Goal: Information Seeking & Learning: Learn about a topic

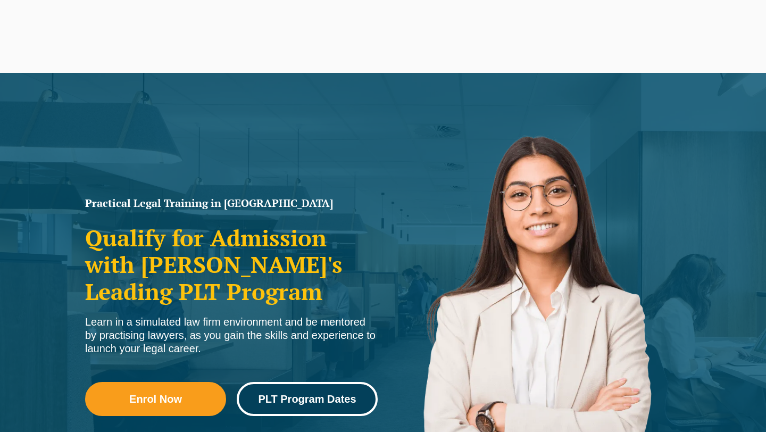
click at [331, 400] on span "PLT Program Dates" at bounding box center [307, 398] width 98 height 11
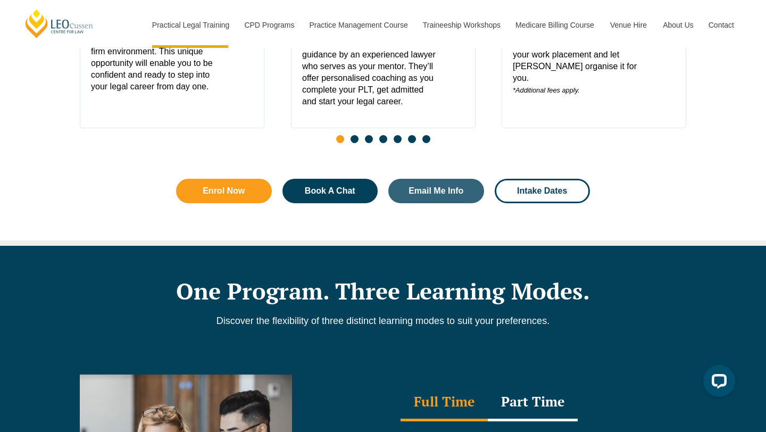
scroll to position [861, 0]
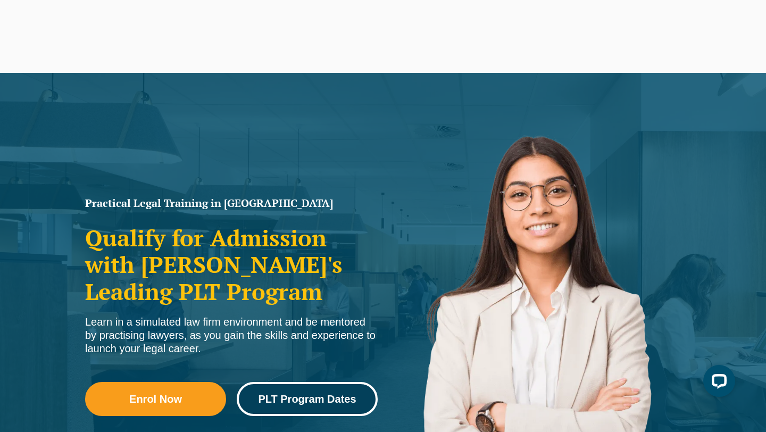
click at [290, 396] on span "PLT Program Dates" at bounding box center [307, 398] width 98 height 11
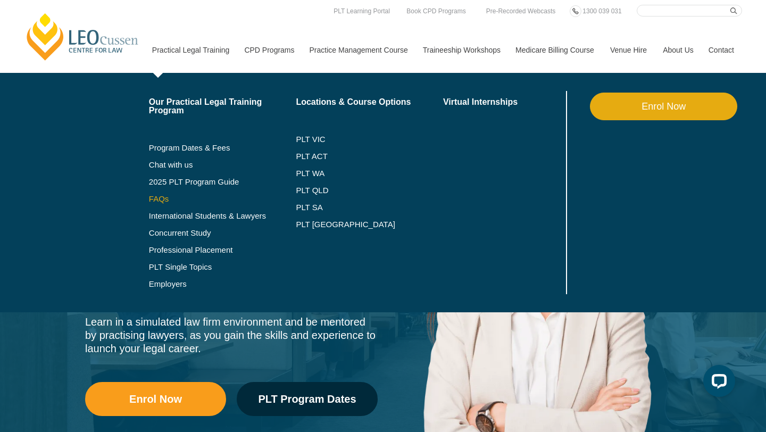
click at [149, 201] on link "FAQs" at bounding box center [222, 199] width 147 height 9
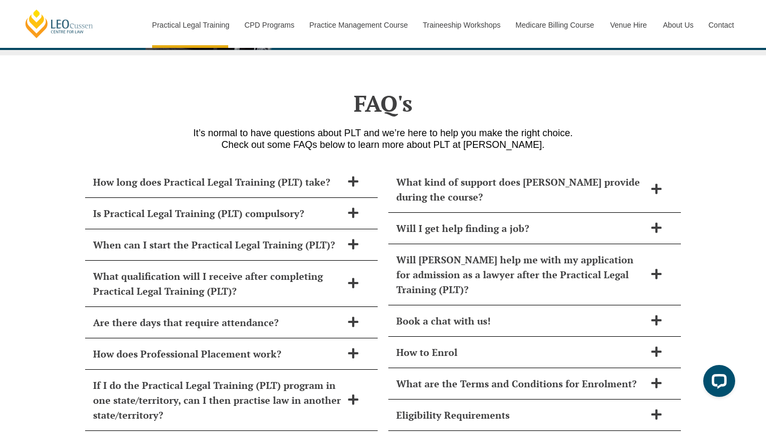
scroll to position [4436, 0]
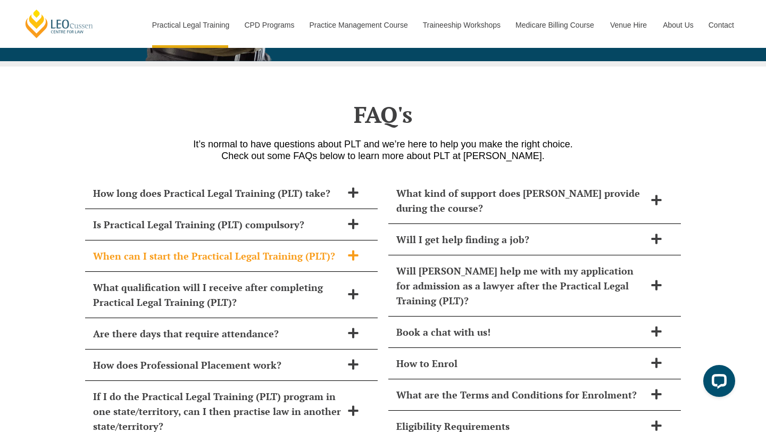
click at [172, 248] on span "When can I start the Practical Legal Training (PLT)?" at bounding box center [217, 255] width 249 height 15
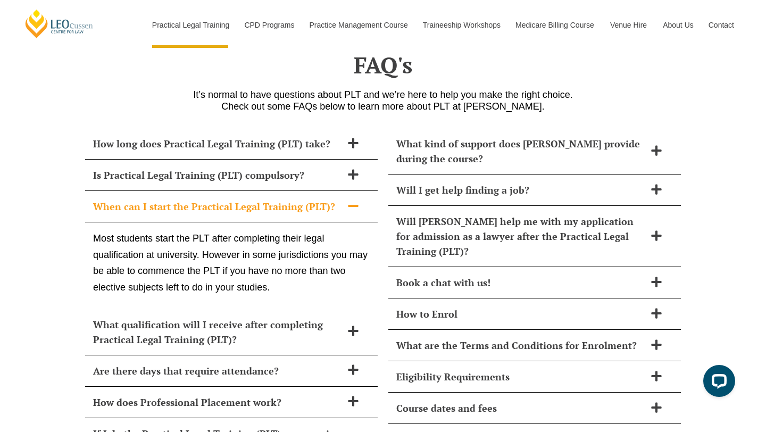
click at [181, 259] on p "Most students start the PLT after completing their legal qualification at unive…" at bounding box center [231, 262] width 276 height 65
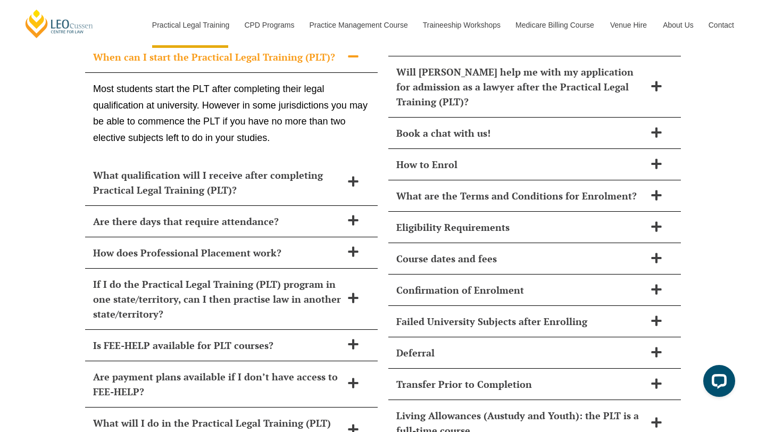
scroll to position [4665, 0]
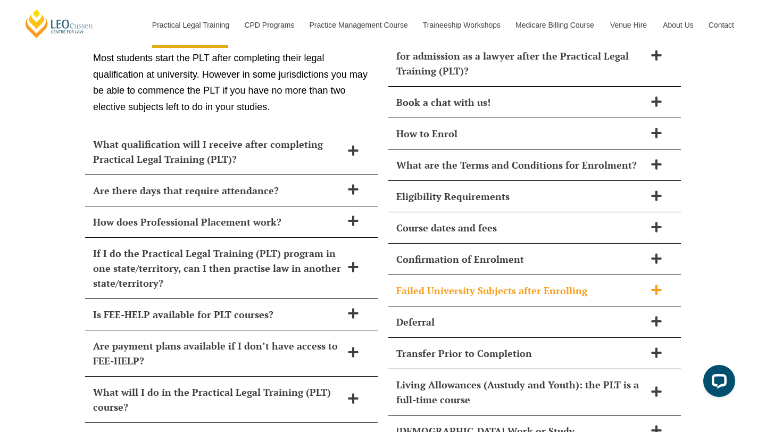
click at [451, 283] on span "Failed University Subjects after Enrolling" at bounding box center [520, 290] width 249 height 15
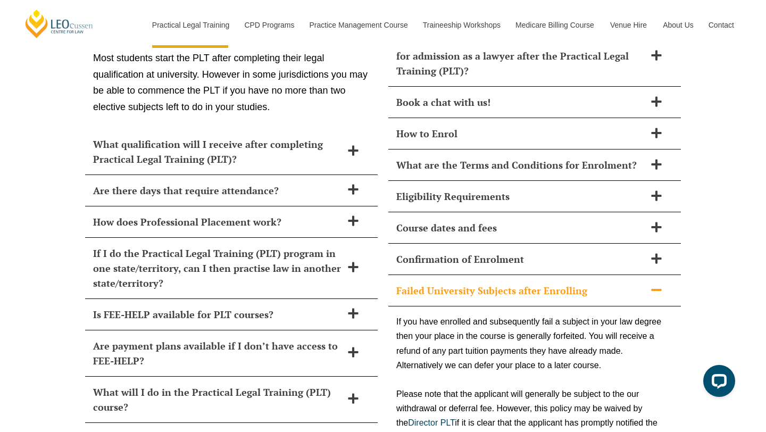
click at [451, 283] on span "Failed University Subjects after Enrolling" at bounding box center [520, 290] width 249 height 15
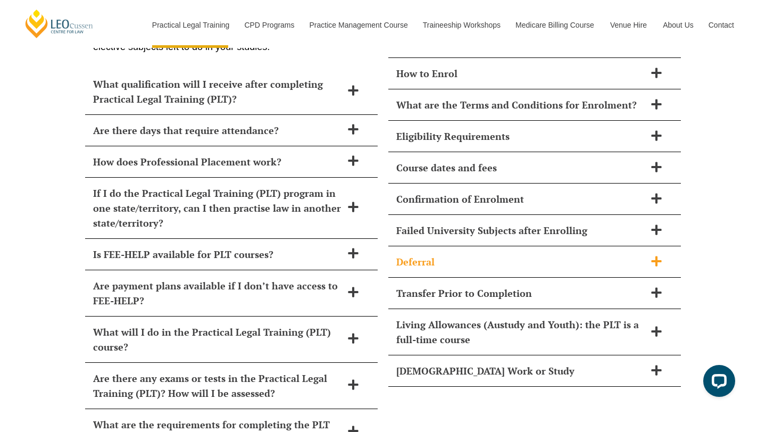
scroll to position [4729, 0]
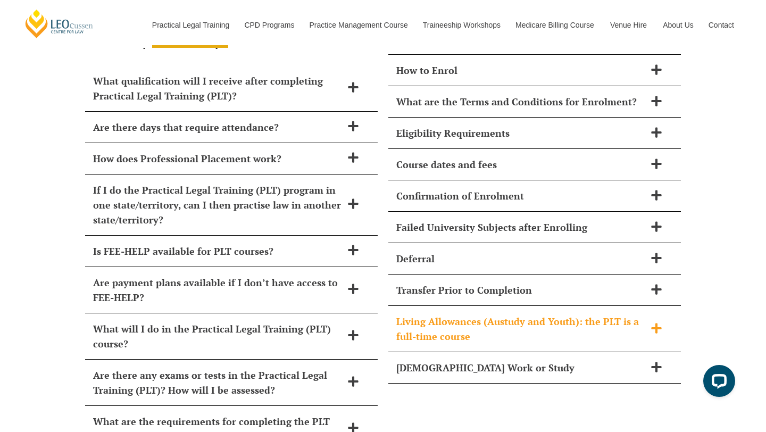
click at [455, 314] on span "Living Allowances (Austudy and Youth): the PLT is a full-time course" at bounding box center [520, 329] width 249 height 30
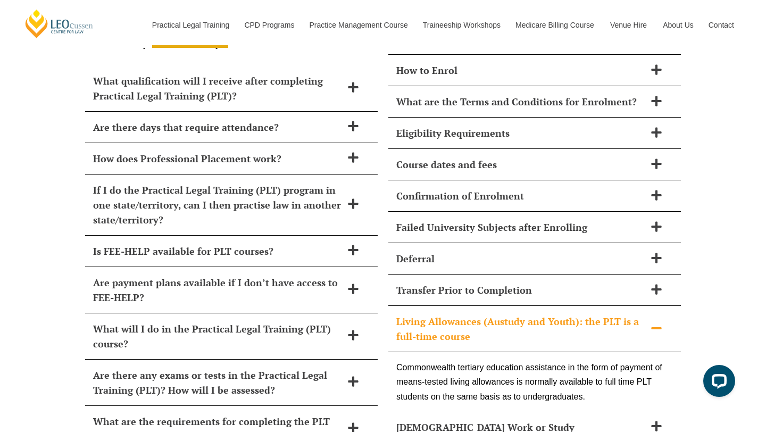
click at [424, 314] on span "Living Allowances (Austudy and Youth): the PLT is a full-time course" at bounding box center [520, 329] width 249 height 30
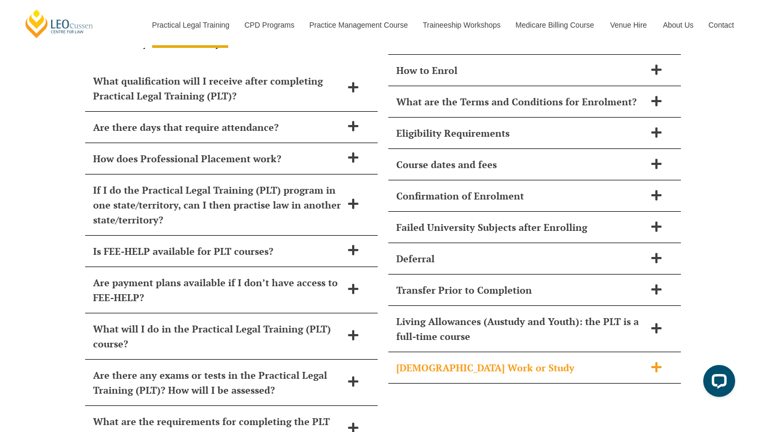
click at [432, 360] on span "Part-Time Work or Study" at bounding box center [520, 367] width 249 height 15
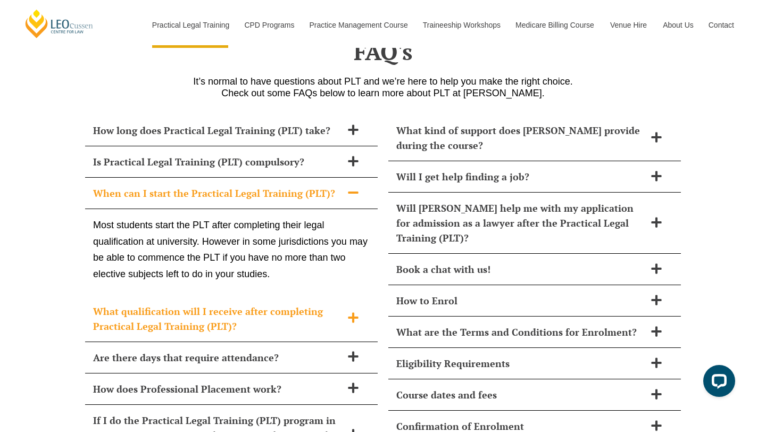
scroll to position [4489, 0]
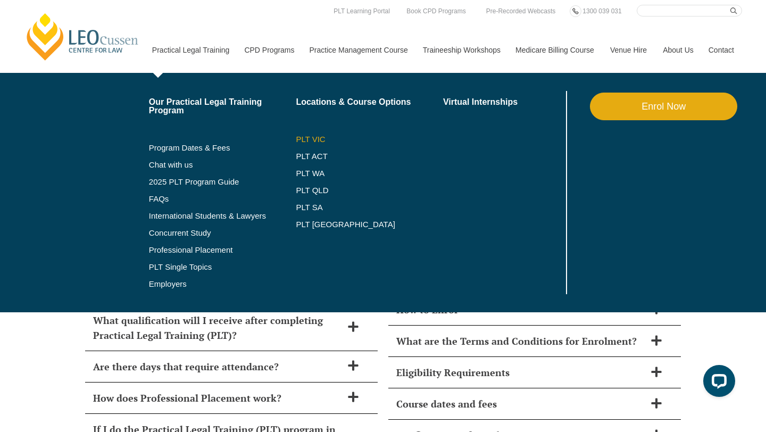
click at [299, 137] on link "PLT VIC" at bounding box center [369, 139] width 147 height 9
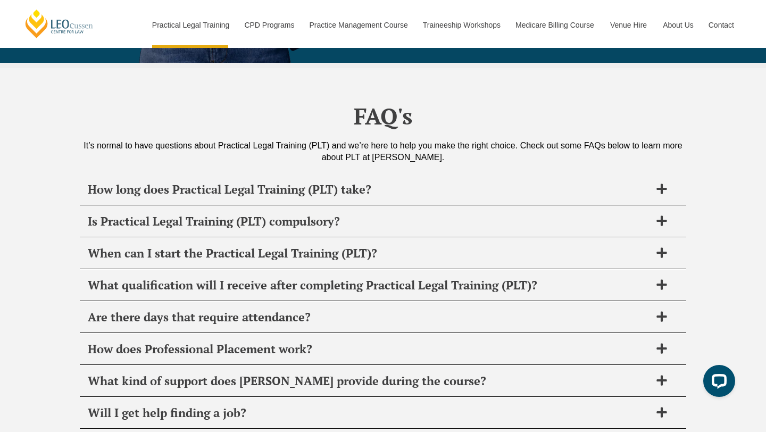
scroll to position [5007, 0]
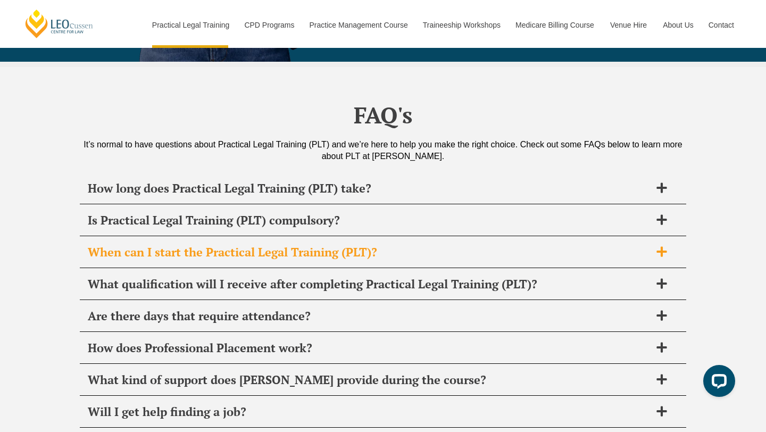
click at [297, 245] on span "When can I start the Practical Legal Training (PLT)?" at bounding box center [369, 252] width 563 height 15
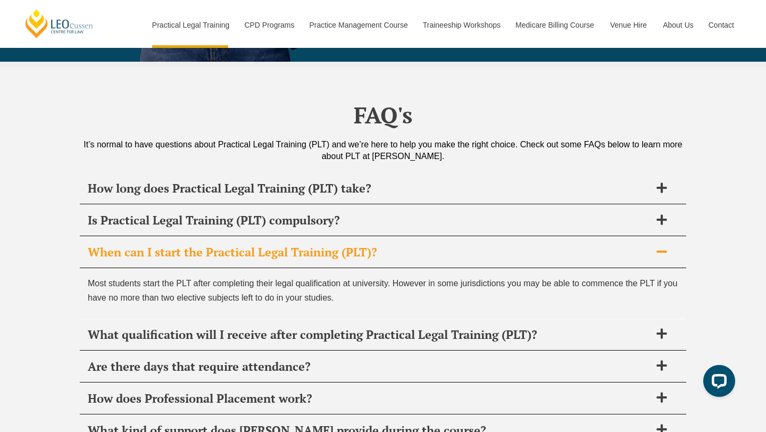
click at [297, 245] on span "When can I start the Practical Legal Training (PLT)?" at bounding box center [369, 252] width 563 height 15
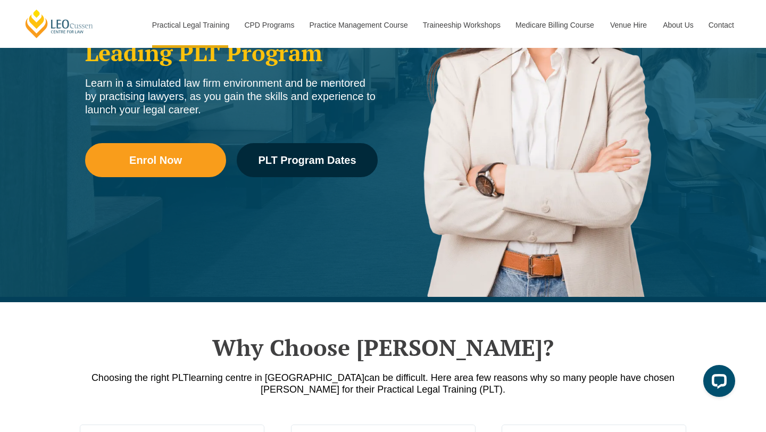
scroll to position [0, 0]
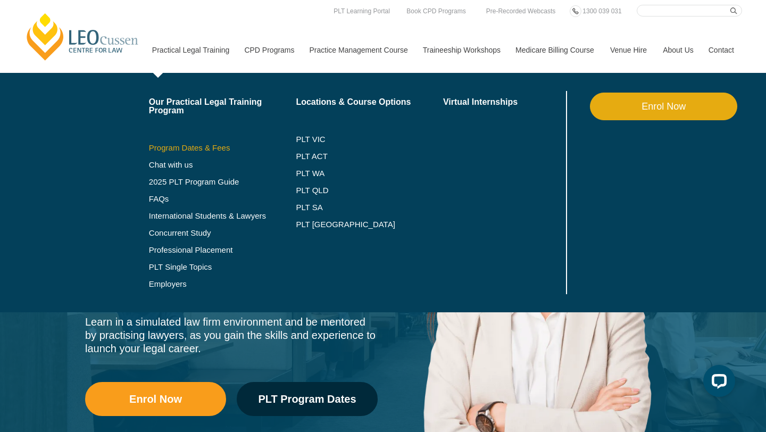
click at [172, 151] on link "Program Dates & Fees" at bounding box center [222, 148] width 147 height 9
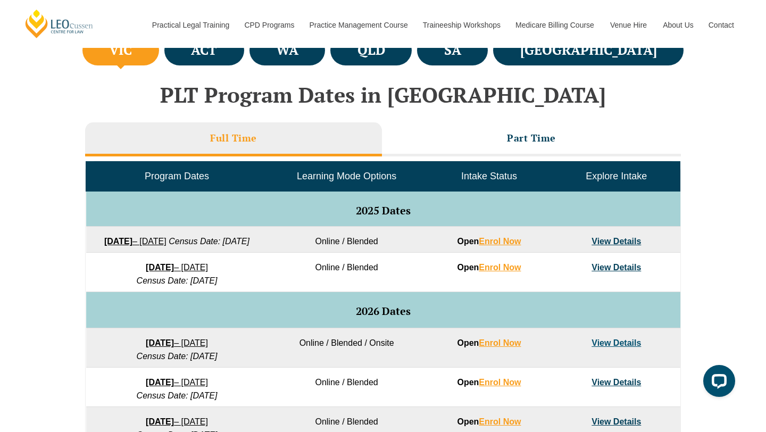
scroll to position [410, 0]
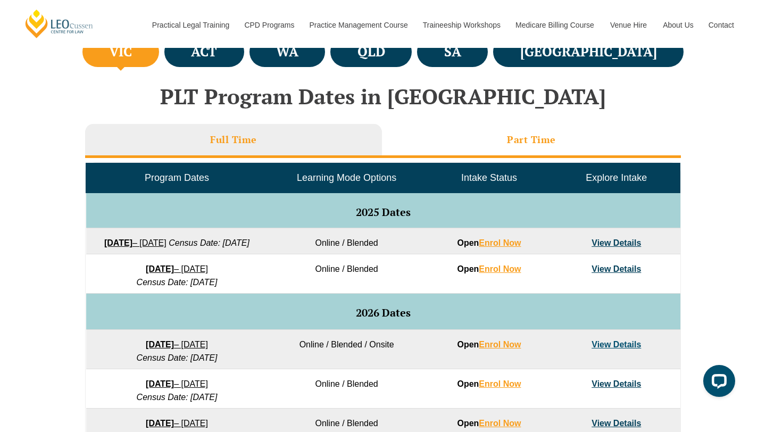
click at [527, 153] on li "Part Time" at bounding box center [531, 141] width 299 height 34
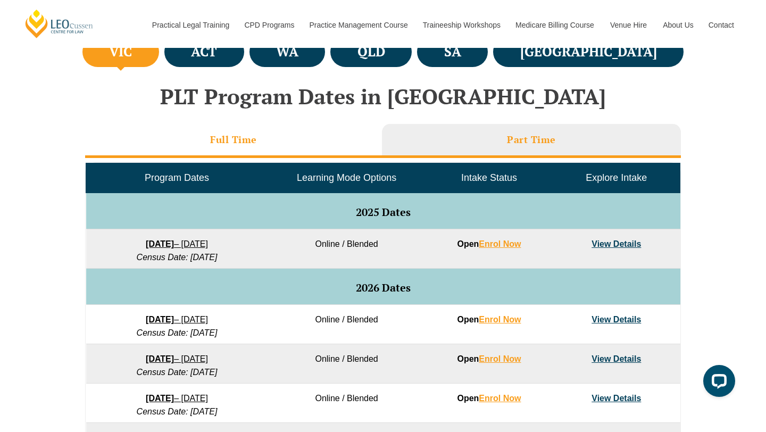
click at [311, 130] on li "Full Time" at bounding box center [233, 141] width 297 height 34
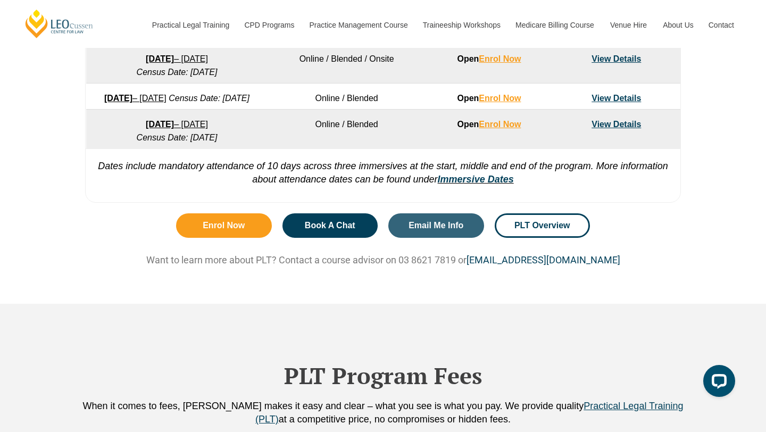
scroll to position [861, 0]
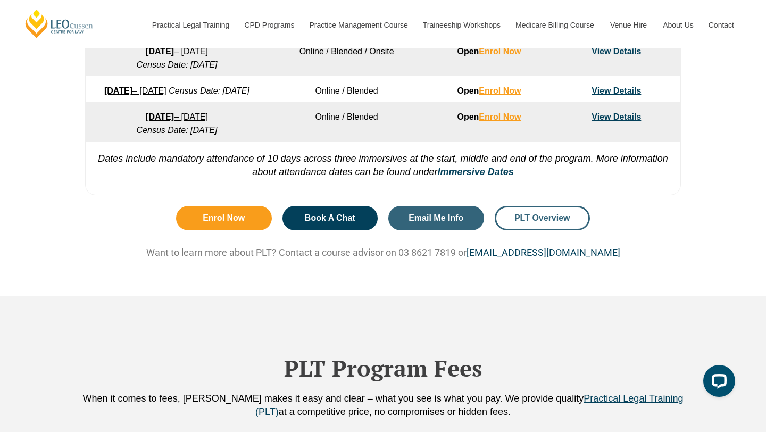
click at [549, 222] on span "PLT Overview" at bounding box center [542, 218] width 56 height 9
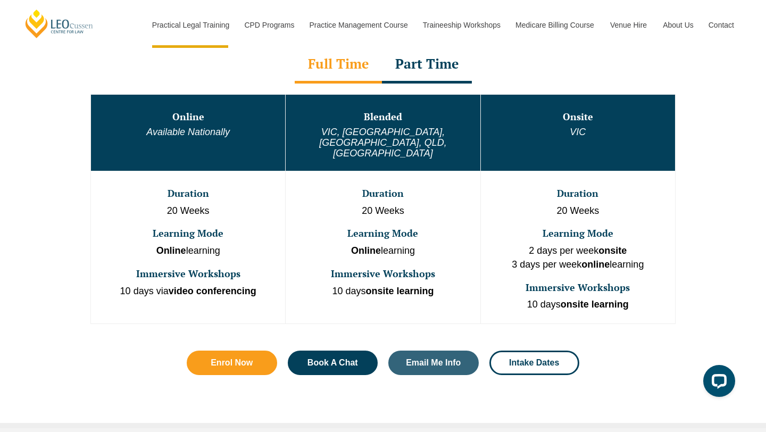
click at [439, 65] on div "Part Time" at bounding box center [427, 64] width 90 height 37
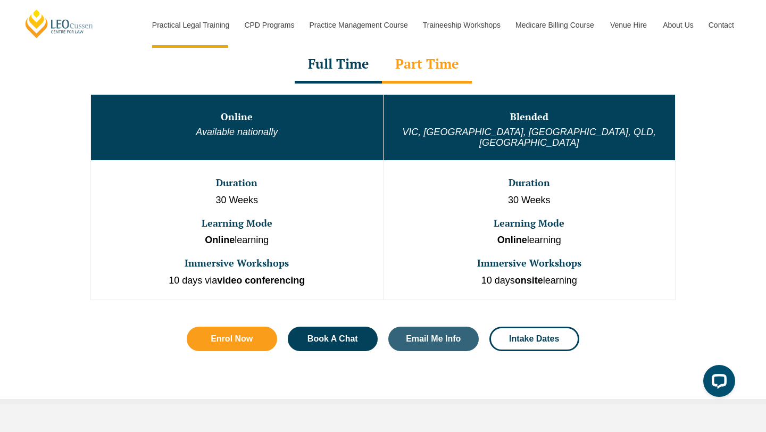
click at [353, 73] on div "Full Time" at bounding box center [338, 64] width 87 height 37
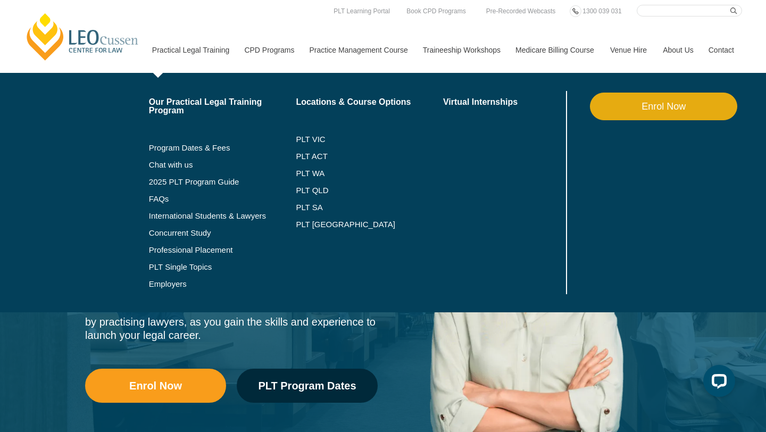
click at [306, 133] on li "PLT VIC" at bounding box center [369, 139] width 147 height 17
click at [304, 143] on link "PLT VIC" at bounding box center [369, 139] width 147 height 9
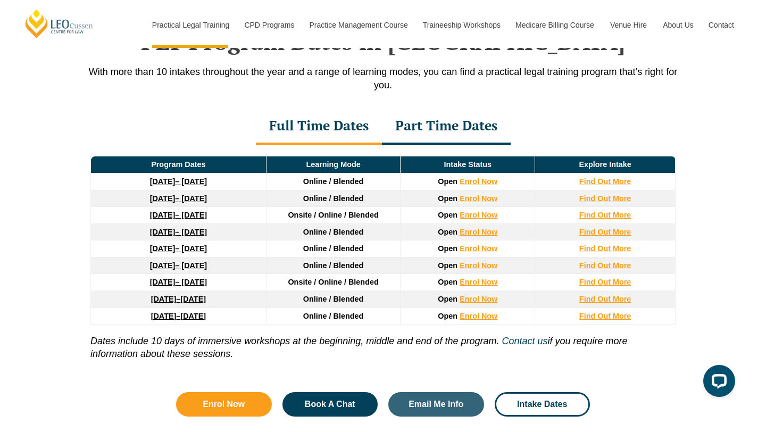
click at [444, 138] on div "Part Time Dates" at bounding box center [446, 126] width 129 height 37
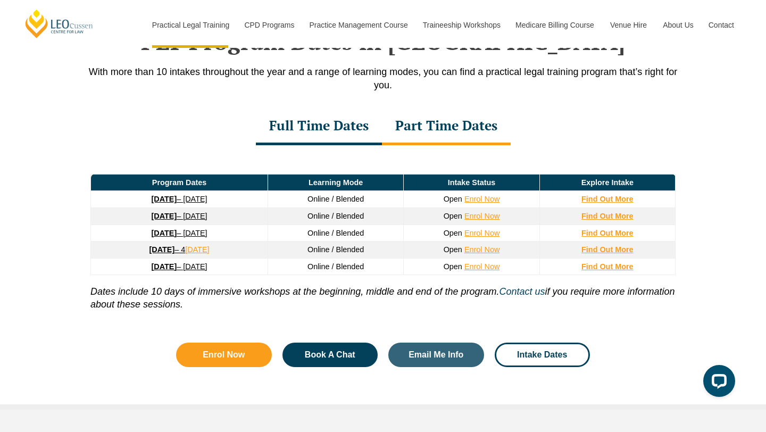
click at [360, 137] on div "Full Time Dates" at bounding box center [319, 126] width 126 height 37
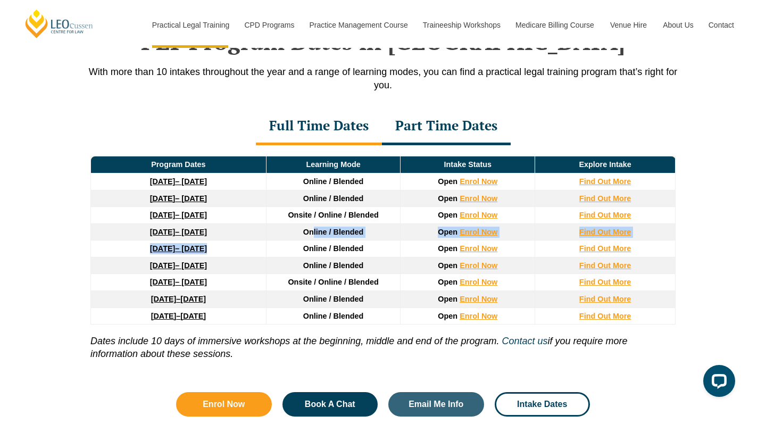
drag, startPoint x: 311, startPoint y: 234, endPoint x: 322, endPoint y: 245, distance: 15.4
click at [322, 245] on thead "Program Dates Learning Mode Intake Status Explore Intake 22 September 2025 – 20…" at bounding box center [383, 240] width 584 height 168
click at [322, 253] on span "Online / Blended" at bounding box center [333, 248] width 61 height 9
drag, startPoint x: 314, startPoint y: 239, endPoint x: 314, endPoint y: 264, distance: 25.0
click at [314, 264] on thead "Program Dates Learning Mode Intake Status Explore Intake 22 September 2025 – 20…" at bounding box center [383, 240] width 584 height 168
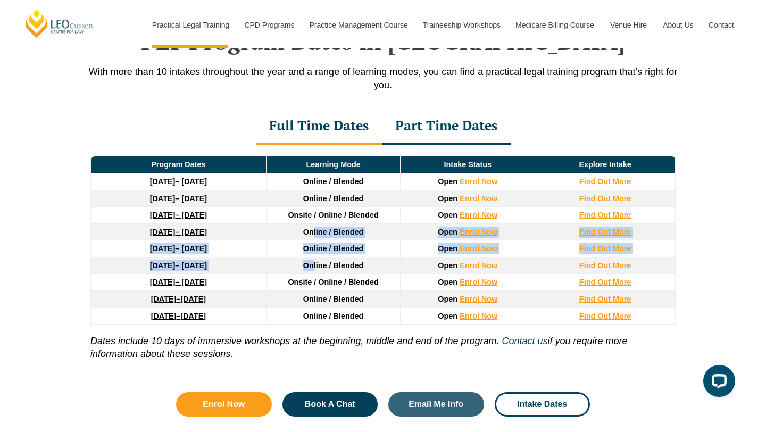
click at [314, 264] on span "Online / Blended" at bounding box center [333, 265] width 61 height 9
drag, startPoint x: 313, startPoint y: 264, endPoint x: 307, endPoint y: 251, distance: 14.0
click at [307, 251] on thead "Program Dates Learning Mode Intake Status Explore Intake 22 September 2025 – 20…" at bounding box center [383, 240] width 584 height 168
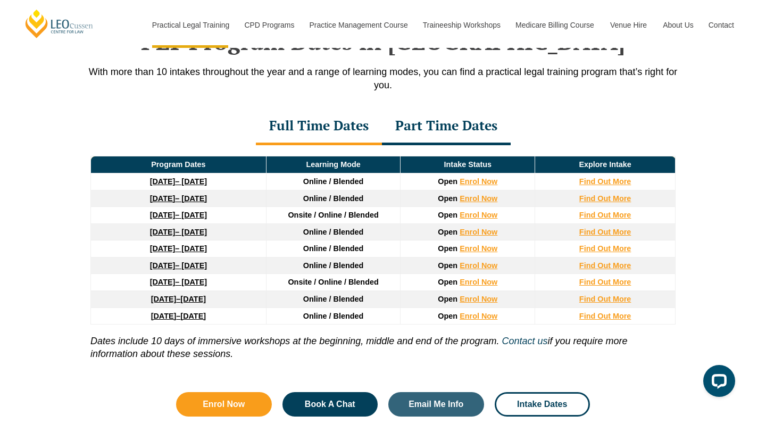
click at [313, 257] on td "Online / Blended" at bounding box center [333, 248] width 135 height 17
drag, startPoint x: 310, startPoint y: 246, endPoint x: 314, endPoint y: 265, distance: 19.5
click at [314, 265] on thead "Program Dates Learning Mode Intake Status Explore Intake 22 September 2025 – 20…" at bounding box center [383, 240] width 584 height 168
click at [315, 270] on span "Online / Blended" at bounding box center [333, 265] width 61 height 9
click at [428, 143] on div "Part Time Dates" at bounding box center [446, 126] width 129 height 37
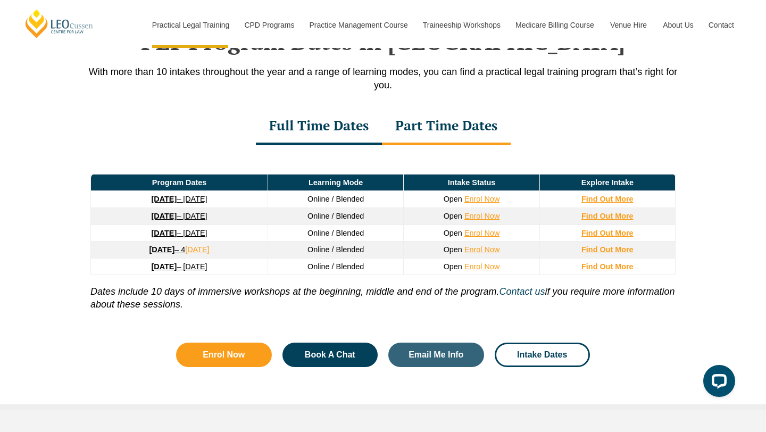
click at [365, 139] on div "Full Time Dates" at bounding box center [319, 126] width 126 height 37
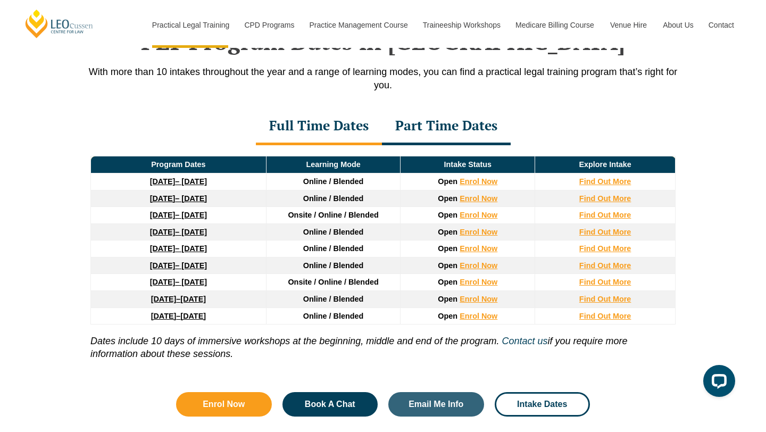
click at [168, 219] on strong "[DATE]" at bounding box center [163, 215] width 26 height 9
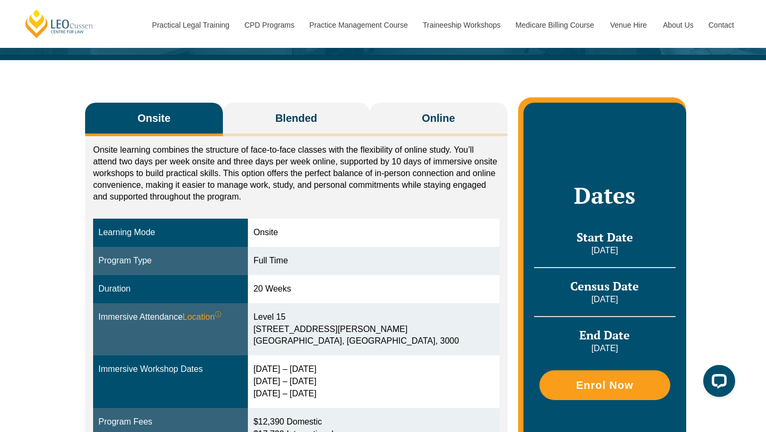
scroll to position [98, 0]
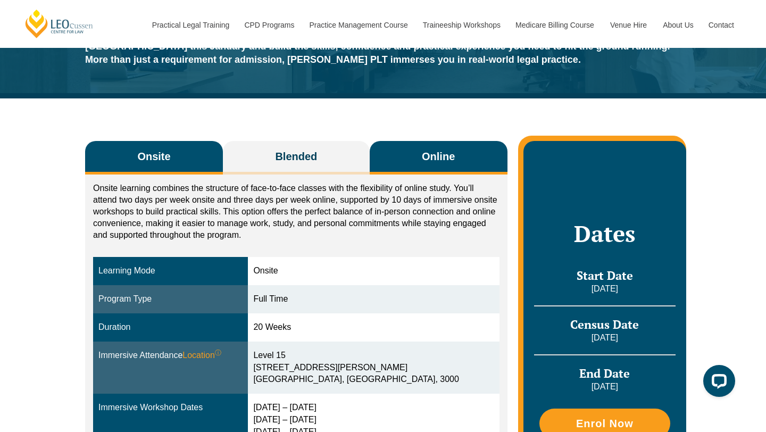
click at [465, 152] on button "Online" at bounding box center [439, 157] width 138 height 33
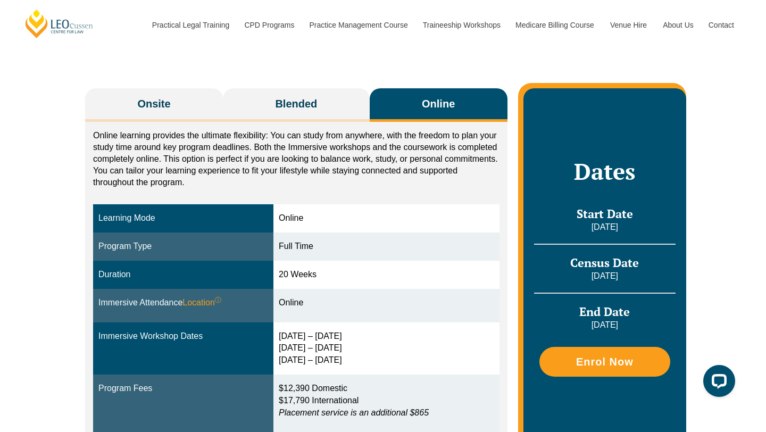
scroll to position [252, 0]
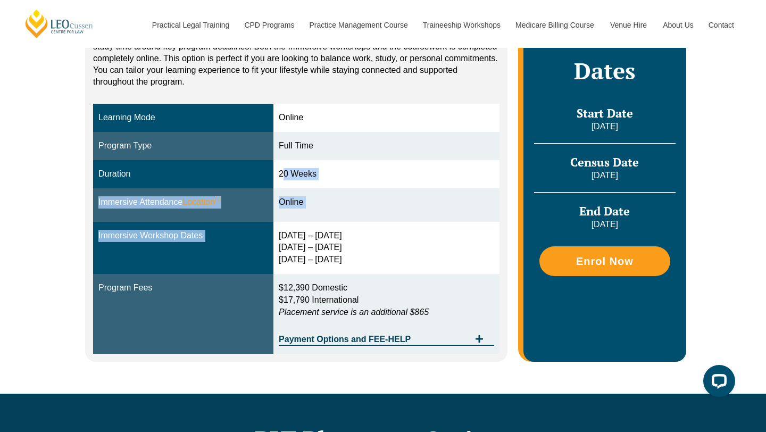
drag, startPoint x: 277, startPoint y: 172, endPoint x: 307, endPoint y: 228, distance: 63.3
click at [307, 228] on tbody "Learning Mode Online Program Type Full Time Duration 20 Weeks Immersive Attenda…" at bounding box center [296, 228] width 406 height 249
click at [299, 227] on td "3 – 6 Feb 2026 15 – 17 Apr 2026 3 – 5 Jun 2026" at bounding box center [386, 248] width 226 height 53
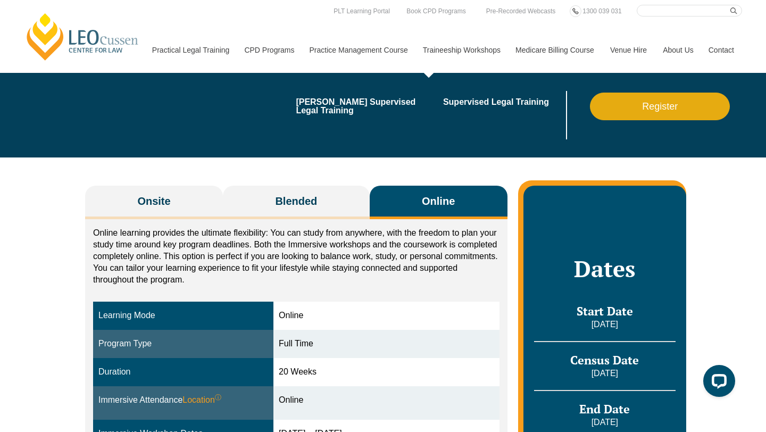
scroll to position [0, 0]
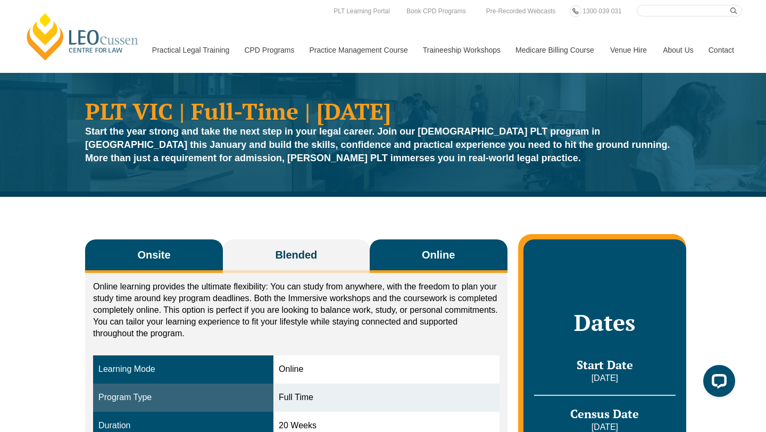
click at [187, 246] on button "Onsite" at bounding box center [154, 255] width 138 height 33
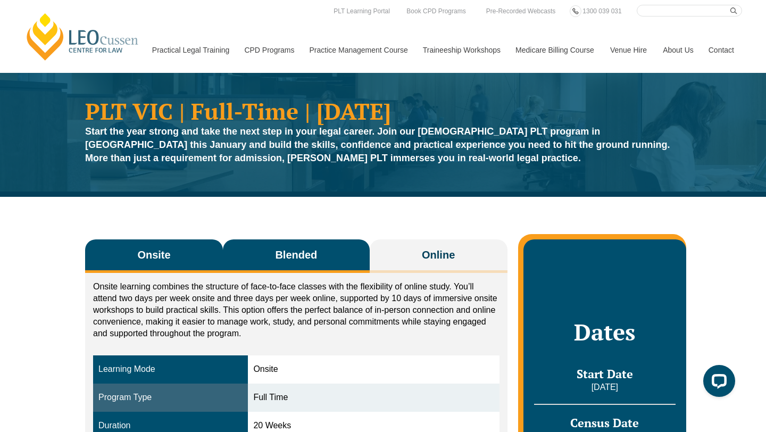
click at [279, 261] on span "Blended" at bounding box center [296, 254] width 42 height 15
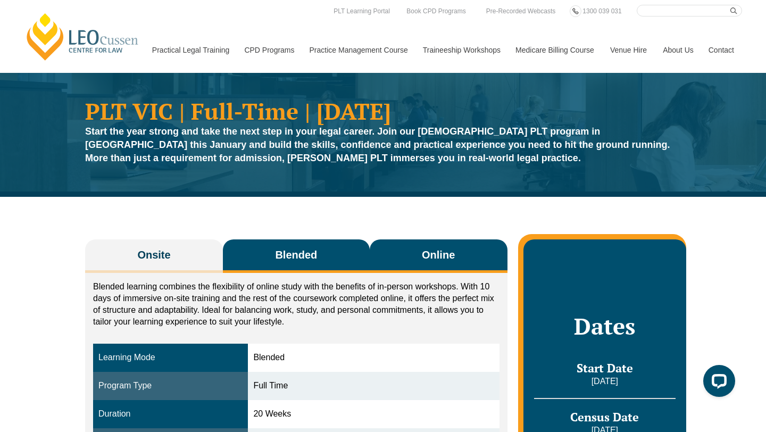
click at [425, 256] on span "Online" at bounding box center [438, 254] width 33 height 15
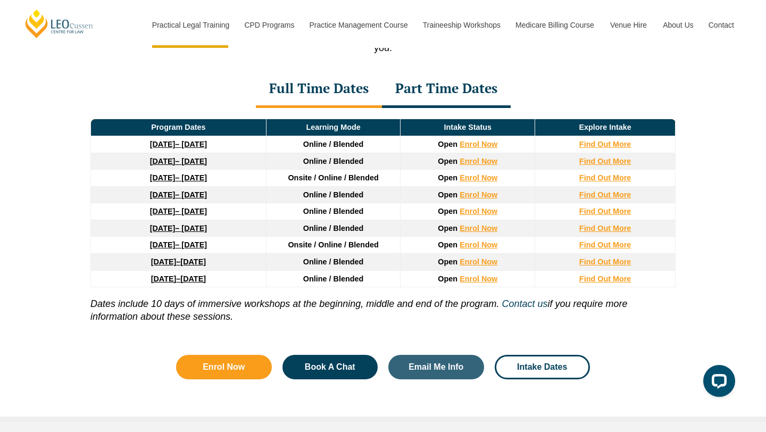
scroll to position [1448, 0]
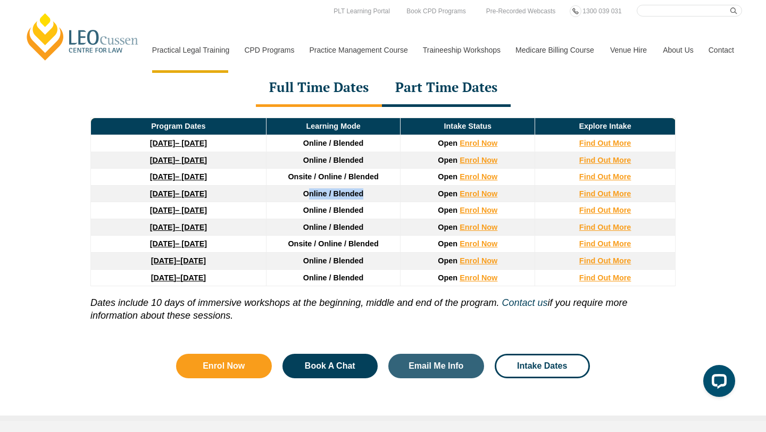
drag, startPoint x: 309, startPoint y: 195, endPoint x: 309, endPoint y: 204, distance: 9.0
click at [309, 202] on td "Online / Blended" at bounding box center [333, 193] width 135 height 17
click at [305, 207] on td "Online / Blended" at bounding box center [333, 210] width 135 height 17
drag, startPoint x: 204, startPoint y: 304, endPoint x: 235, endPoint y: 309, distance: 31.7
click at [235, 308] on icon "Dates include 10 days of immersive workshops at the beginning, middle and end o…" at bounding box center [294, 302] width 408 height 11
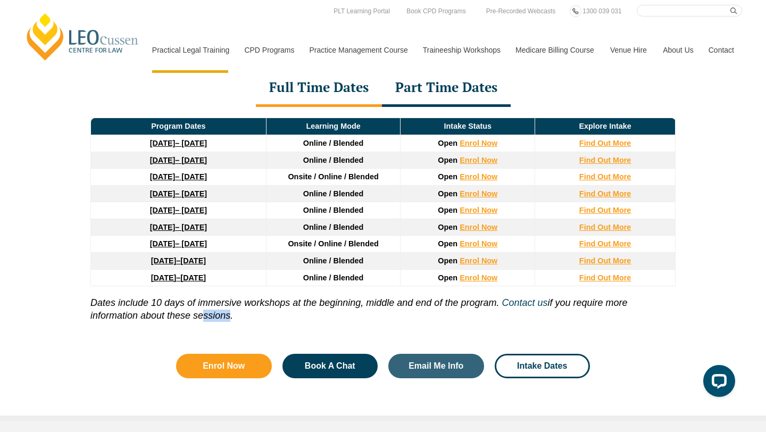
drag, startPoint x: 223, startPoint y: 323, endPoint x: 197, endPoint y: 320, distance: 26.2
click at [197, 320] on p "Dates include 10 days of immersive workshops at the beginning, middle and end o…" at bounding box center [382, 304] width 585 height 36
drag, startPoint x: 197, startPoint y: 320, endPoint x: 224, endPoint y: 324, distance: 27.4
click at [224, 322] on p "Dates include 10 days of immersive workshops at the beginning, middle and end o…" at bounding box center [382, 304] width 585 height 36
drag, startPoint x: 149, startPoint y: 323, endPoint x: 102, endPoint y: 320, distance: 48.0
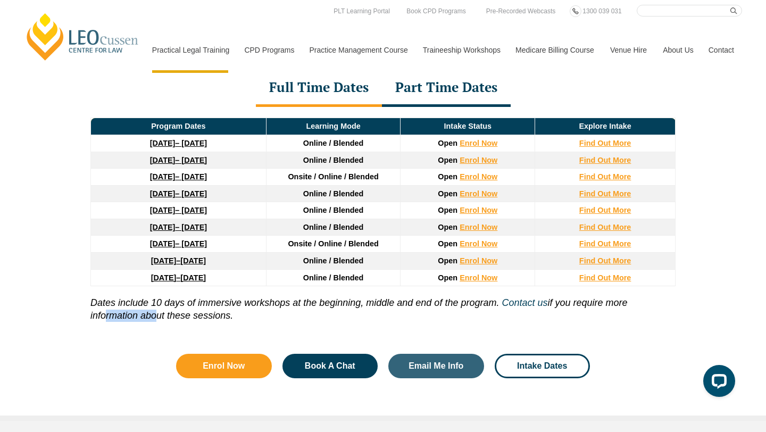
click at [102, 320] on p "Dates include 10 days of immersive workshops at the beginning, middle and end o…" at bounding box center [382, 304] width 585 height 36
drag, startPoint x: 97, startPoint y: 320, endPoint x: 224, endPoint y: 323, distance: 127.1
click at [224, 322] on p "Dates include 10 days of immersive workshops at the beginning, middle and end o…" at bounding box center [382, 304] width 585 height 36
drag, startPoint x: 224, startPoint y: 323, endPoint x: 187, endPoint y: 322, distance: 37.2
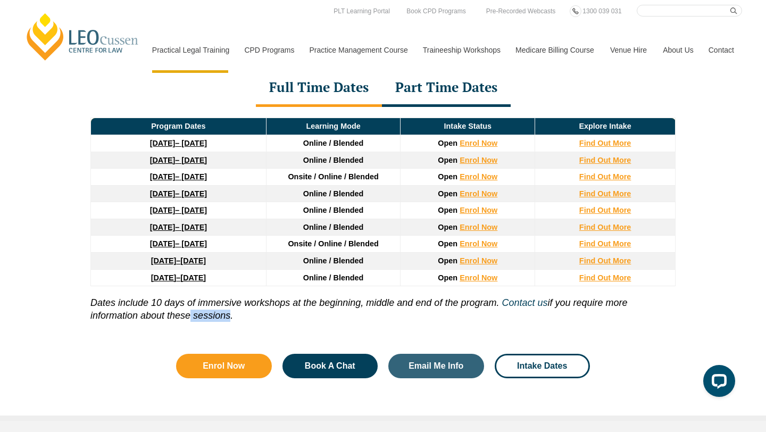
click at [187, 322] on p "Dates include 10 days of immersive workshops at the beginning, middle and end o…" at bounding box center [382, 304] width 585 height 36
click at [107, 307] on icon "Dates include 10 days of immersive workshops at the beginning, middle and end o…" at bounding box center [294, 302] width 408 height 11
drag, startPoint x: 96, startPoint y: 314, endPoint x: 223, endPoint y: 313, distance: 127.1
click at [223, 313] on p "Dates include 10 days of immersive workshops at the beginning, middle and end o…" at bounding box center [382, 304] width 585 height 36
click at [222, 313] on p "Dates include 10 days of immersive workshops at the beginning, middle and end o…" at bounding box center [382, 304] width 585 height 36
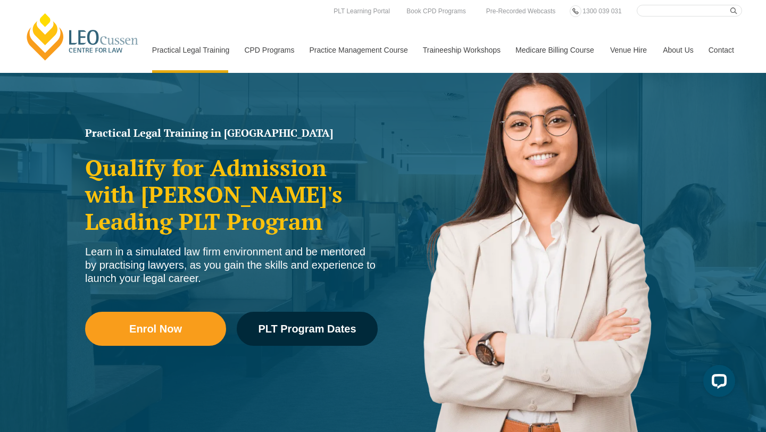
scroll to position [0, 0]
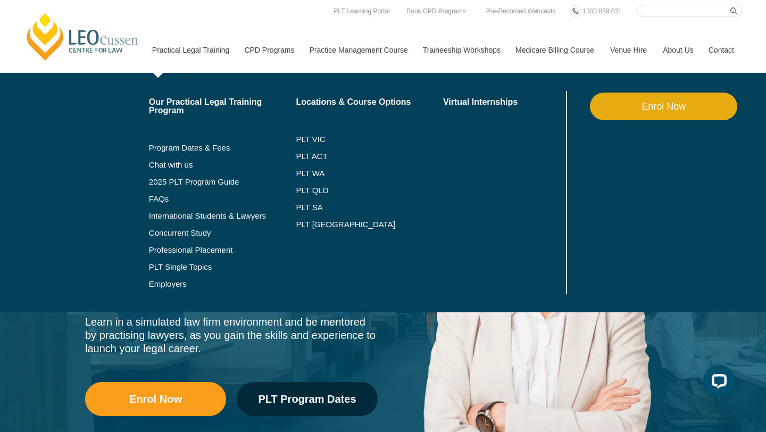
click at [153, 194] on li "FAQs" at bounding box center [222, 198] width 147 height 17
click at [149, 195] on link "FAQs" at bounding box center [222, 199] width 147 height 9
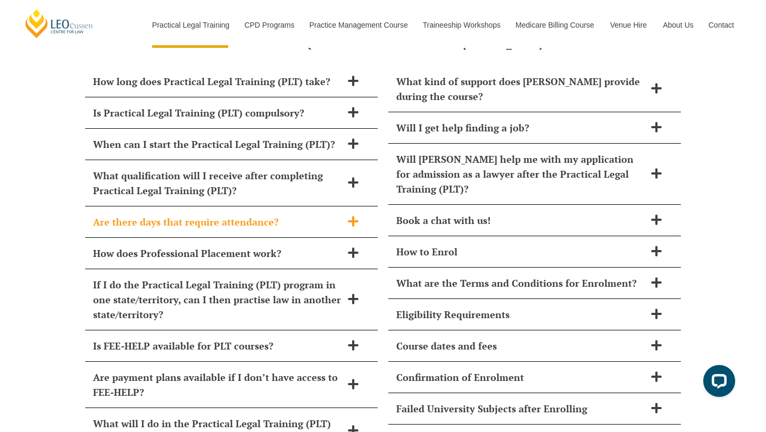
click at [206, 206] on div "Are there days that require attendance?" at bounding box center [231, 221] width 292 height 31
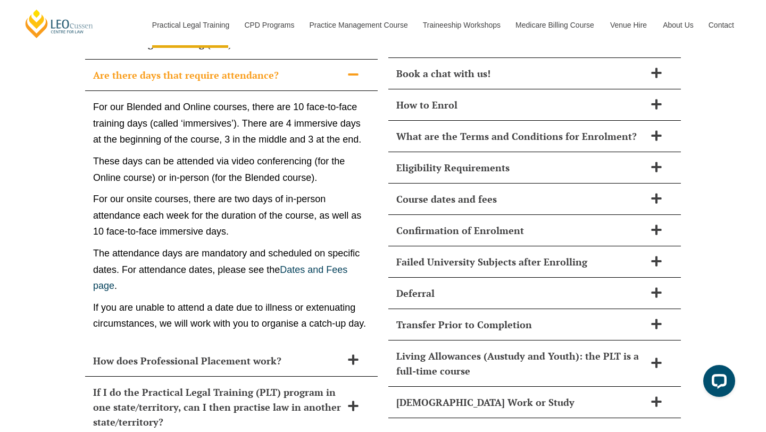
scroll to position [4696, 0]
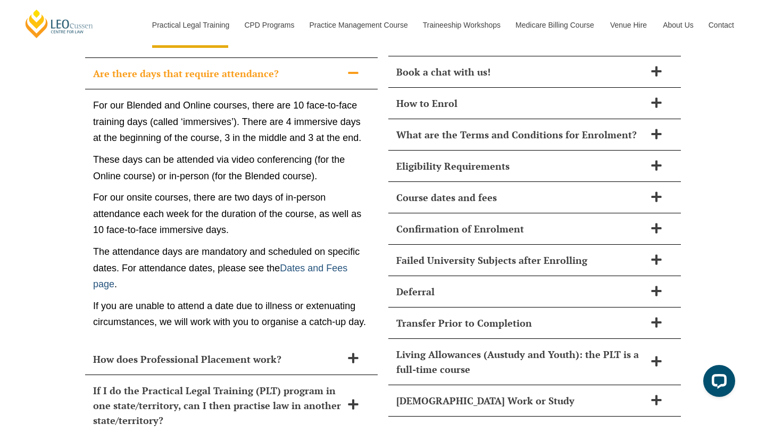
click at [319, 263] on link "Dates and Fees page" at bounding box center [220, 276] width 254 height 27
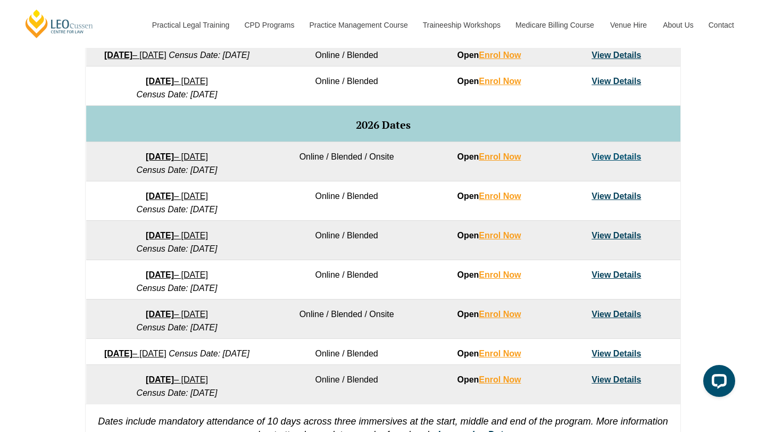
scroll to position [610, 0]
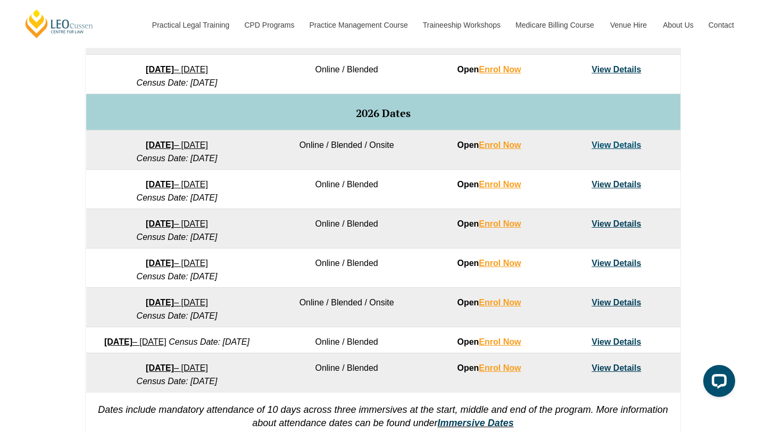
click at [605, 149] on link "View Details" at bounding box center [615, 144] width 49 height 9
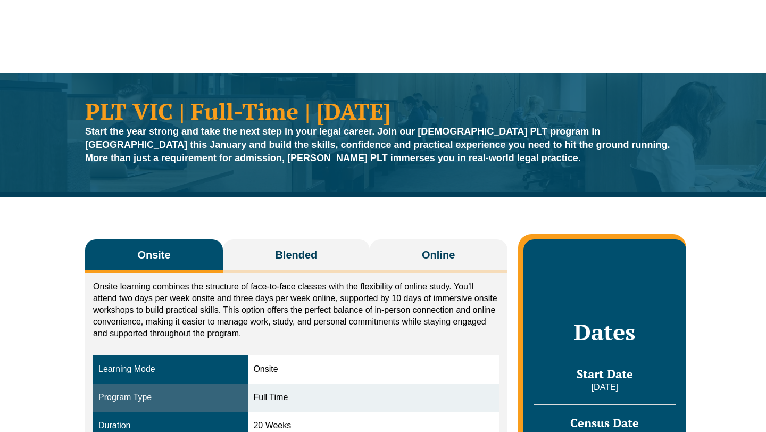
scroll to position [1, 0]
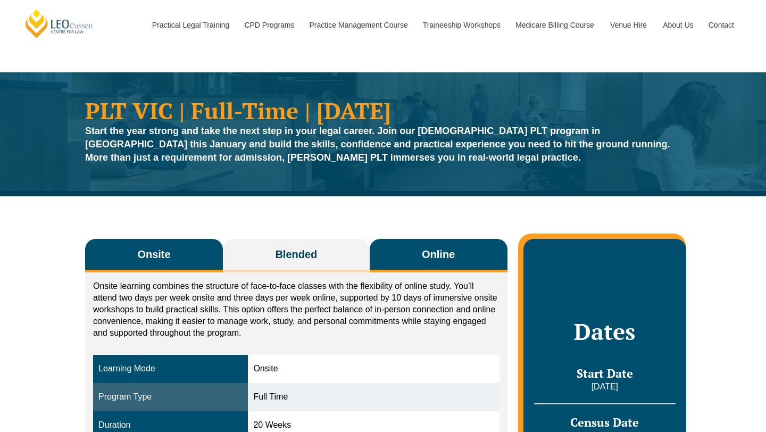
click at [438, 239] on button "Online" at bounding box center [439, 255] width 138 height 33
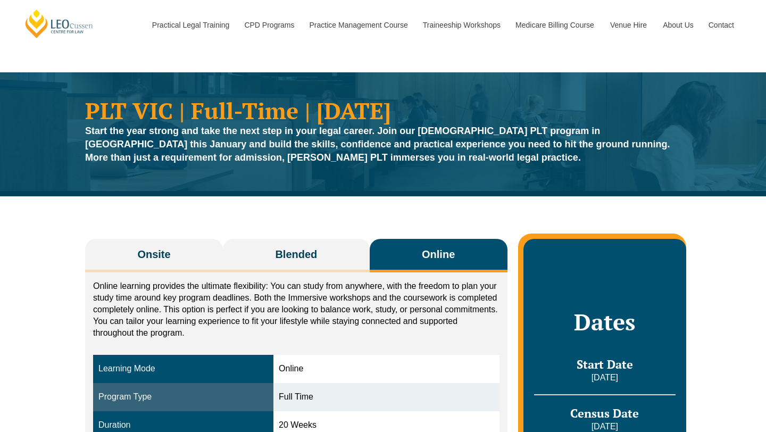
click at [438, 247] on span "Online" at bounding box center [438, 254] width 33 height 15
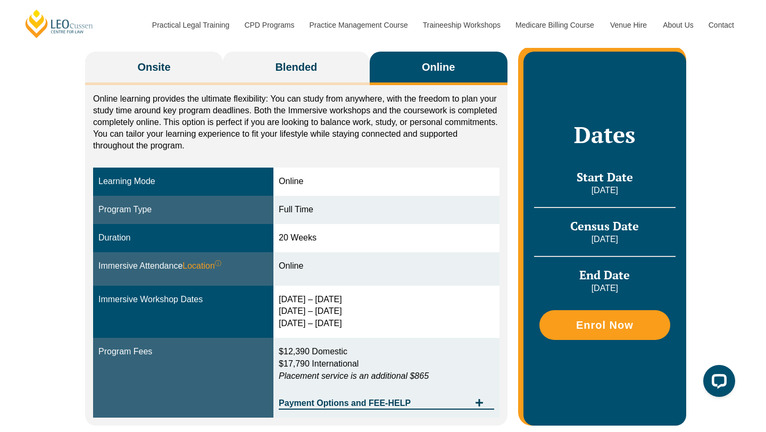
scroll to position [264, 0]
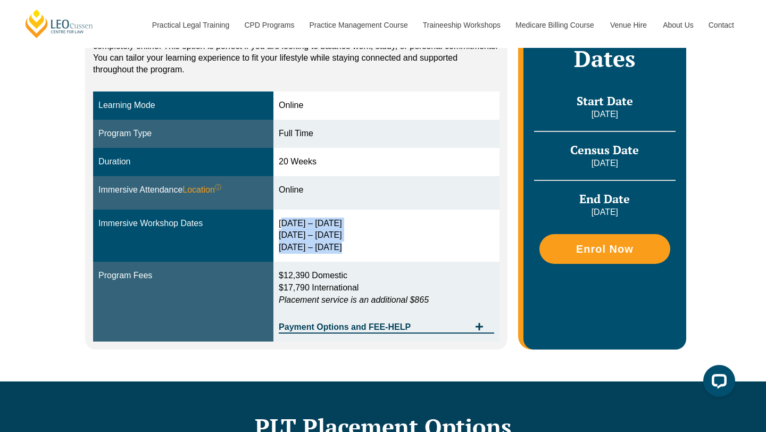
drag, startPoint x: 281, startPoint y: 219, endPoint x: 342, endPoint y: 252, distance: 69.7
click at [342, 252] on td "3 – 6 Feb 2026 15 – 17 Apr 2026 3 – 5 Jun 2026" at bounding box center [386, 236] width 226 height 53
click at [342, 252] on div "3 – 6 Feb 2026 15 – 17 Apr 2026 3 – 5 Jun 2026" at bounding box center [386, 235] width 215 height 37
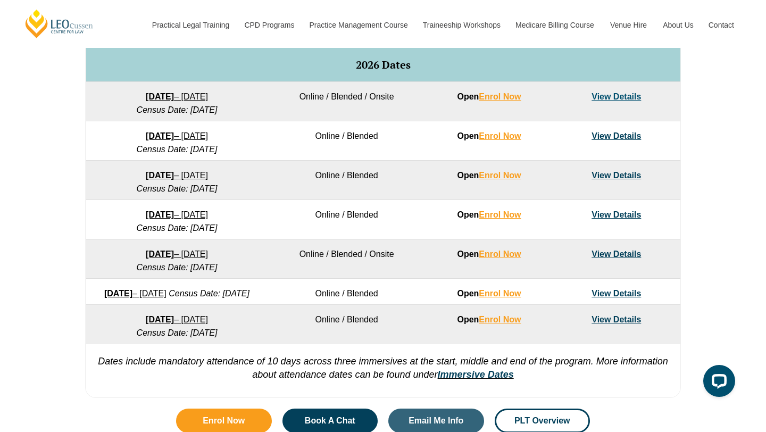
scroll to position [659, 0]
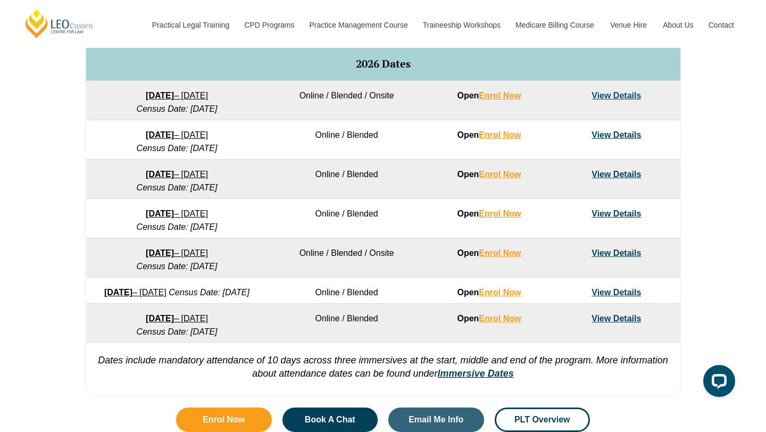
drag, startPoint x: 106, startPoint y: 380, endPoint x: 359, endPoint y: 405, distance: 254.9
click at [359, 380] on p "Dates include mandatory attendance of 10 days across three immersives at the st…" at bounding box center [383, 361] width 594 height 38
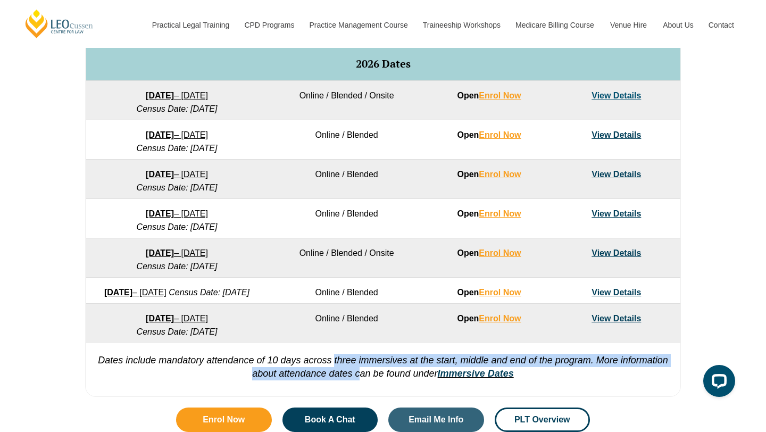
drag, startPoint x: 359, startPoint y: 405, endPoint x: 333, endPoint y: 386, distance: 32.3
click at [333, 379] on em "Dates include mandatory attendance of 10 days across three immersives at the st…" at bounding box center [383, 367] width 570 height 24
drag, startPoint x: 304, startPoint y: 385, endPoint x: 433, endPoint y: 403, distance: 130.4
click at [434, 379] on em "Dates include mandatory attendance of 10 days across three immersives at the st…" at bounding box center [383, 367] width 570 height 24
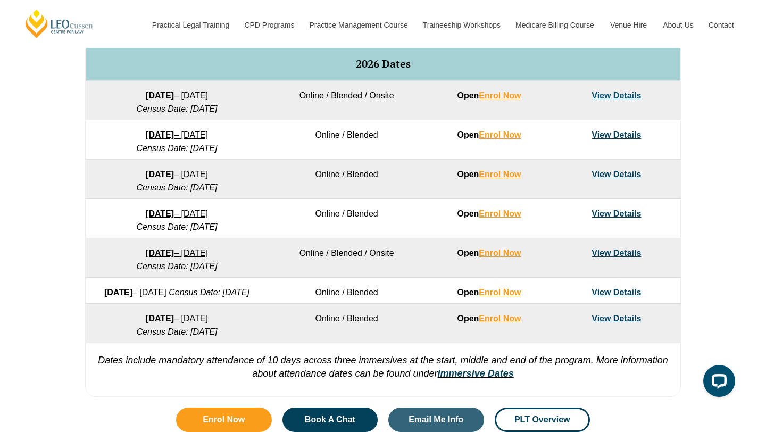
click at [287, 380] on p "Dates include mandatory attendance of 10 days across three immersives at the st…" at bounding box center [383, 361] width 594 height 38
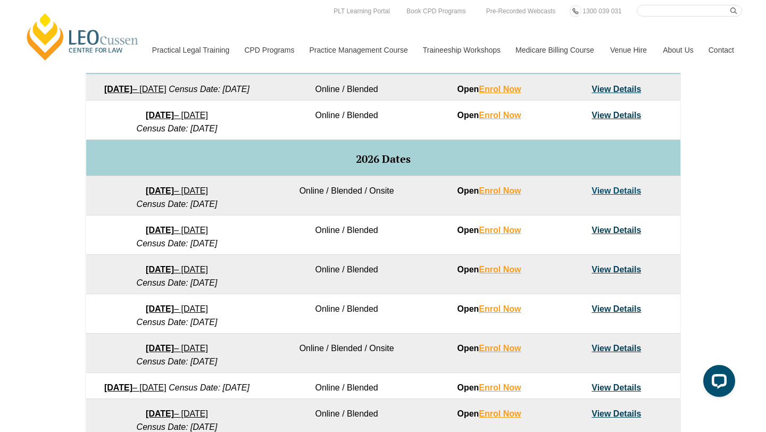
scroll to position [560, 0]
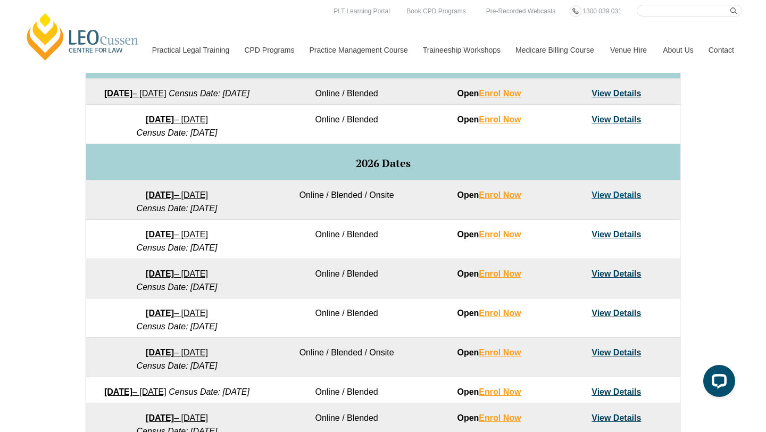
drag, startPoint x: 103, startPoint y: 129, endPoint x: 102, endPoint y: 138, distance: 8.6
click at [102, 138] on td "8 December 2025 – 8 May 2026 Census Date: 19 January 2026" at bounding box center [177, 124] width 182 height 39
drag, startPoint x: 351, startPoint y: 174, endPoint x: 451, endPoint y: 174, distance: 99.4
click at [451, 169] on h5 "2026 Dates" at bounding box center [382, 163] width 583 height 12
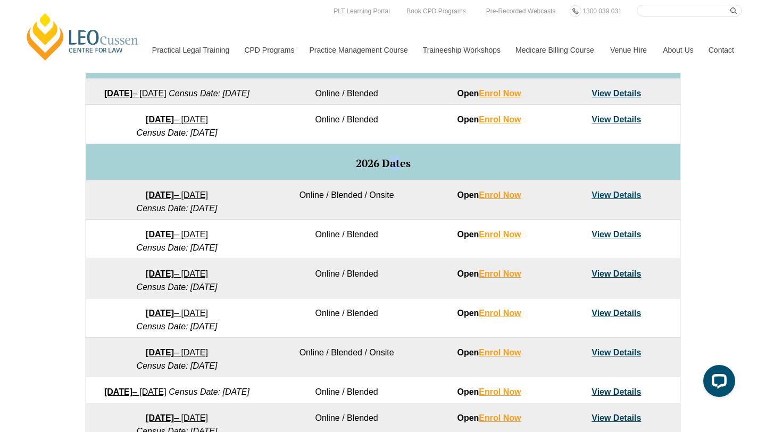
drag, startPoint x: 400, startPoint y: 177, endPoint x: 387, endPoint y: 177, distance: 13.8
click at [387, 170] on span "2026 Dates" at bounding box center [383, 163] width 55 height 14
click at [386, 170] on span "2026 Dates" at bounding box center [383, 163] width 55 height 14
drag, startPoint x: 393, startPoint y: 179, endPoint x: 410, endPoint y: 179, distance: 16.5
click at [410, 170] on span "2026 Dates" at bounding box center [383, 163] width 55 height 14
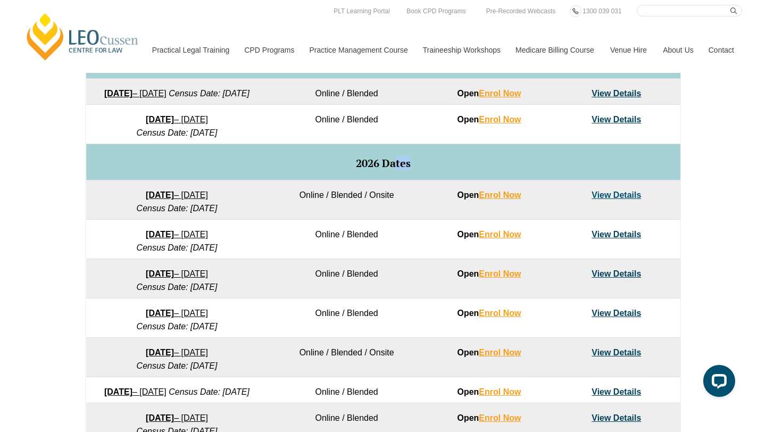
click at [410, 170] on span "2026 Dates" at bounding box center [383, 163] width 55 height 14
drag, startPoint x: 394, startPoint y: 179, endPoint x: 413, endPoint y: 179, distance: 18.6
click at [413, 169] on h5 "2026 Dates" at bounding box center [382, 163] width 583 height 12
drag, startPoint x: 390, startPoint y: 179, endPoint x: 408, endPoint y: 179, distance: 18.6
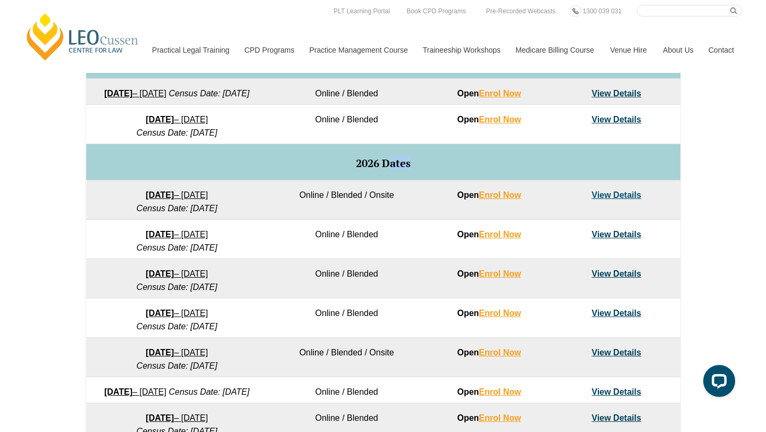
click at [408, 170] on span "2026 Dates" at bounding box center [383, 163] width 55 height 14
drag, startPoint x: 392, startPoint y: 179, endPoint x: 406, endPoint y: 179, distance: 13.8
click at [406, 170] on span "2026 Dates" at bounding box center [383, 163] width 55 height 14
drag, startPoint x: 362, startPoint y: 174, endPoint x: 367, endPoint y: 174, distance: 5.8
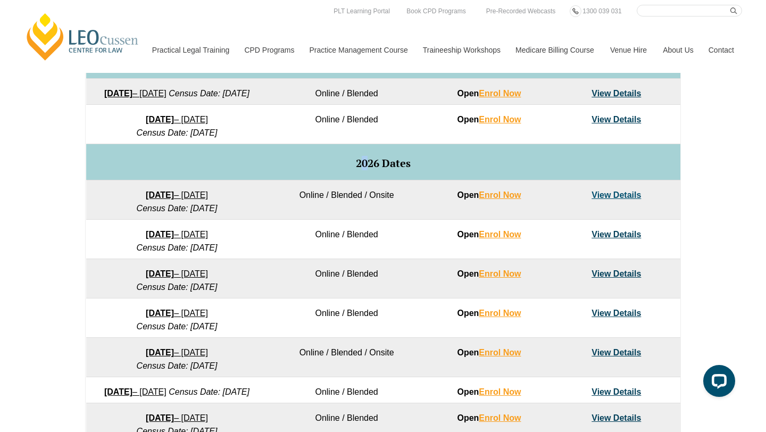
click at [367, 170] on span "2026 Dates" at bounding box center [383, 163] width 55 height 14
drag, startPoint x: 367, startPoint y: 179, endPoint x: 350, endPoint y: 178, distance: 17.0
click at [350, 169] on h5 "2026 Dates" at bounding box center [382, 163] width 583 height 12
click at [362, 170] on span "2026 Dates" at bounding box center [383, 163] width 55 height 14
drag, startPoint x: 362, startPoint y: 178, endPoint x: 371, endPoint y: 178, distance: 8.5
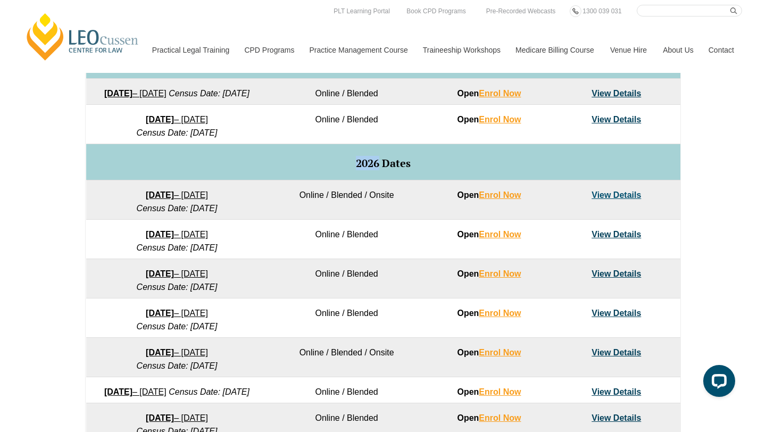
click at [371, 170] on span "2026 Dates" at bounding box center [383, 163] width 55 height 14
click at [379, 170] on span "2026 Dates" at bounding box center [383, 163] width 55 height 14
drag, startPoint x: 372, startPoint y: 175, endPoint x: 299, endPoint y: 175, distance: 73.4
click at [299, 169] on h5 "2026 Dates" at bounding box center [382, 163] width 583 height 12
click at [336, 169] on h5 "2026 Dates" at bounding box center [382, 163] width 583 height 12
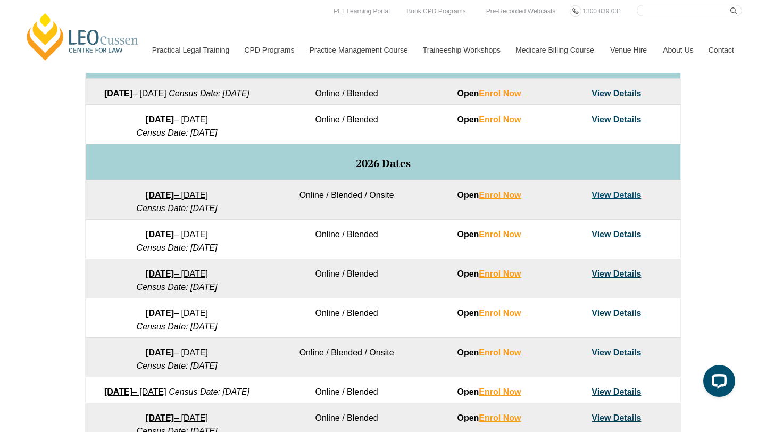
click at [362, 170] on span "2026 Dates" at bounding box center [383, 163] width 55 height 14
drag, startPoint x: 358, startPoint y: 181, endPoint x: 373, endPoint y: 180, distance: 14.4
click at [373, 170] on span "2026 Dates" at bounding box center [383, 163] width 55 height 14
drag, startPoint x: 373, startPoint y: 180, endPoint x: 348, endPoint y: 179, distance: 24.5
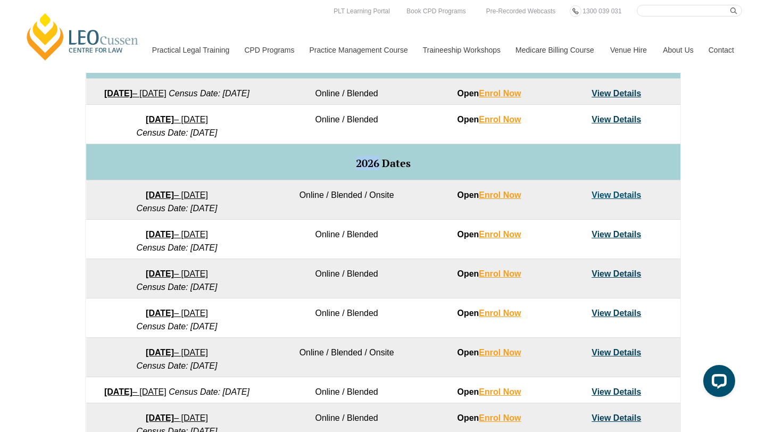
click at [348, 169] on h5 "2026 Dates" at bounding box center [382, 163] width 583 height 12
drag, startPoint x: 377, startPoint y: 181, endPoint x: 343, endPoint y: 174, distance: 34.1
click at [343, 169] on h5 "2026 Dates" at bounding box center [382, 163] width 583 height 12
drag, startPoint x: 415, startPoint y: 176, endPoint x: 345, endPoint y: 175, distance: 70.2
click at [345, 169] on h5 "2026 Dates" at bounding box center [382, 163] width 583 height 12
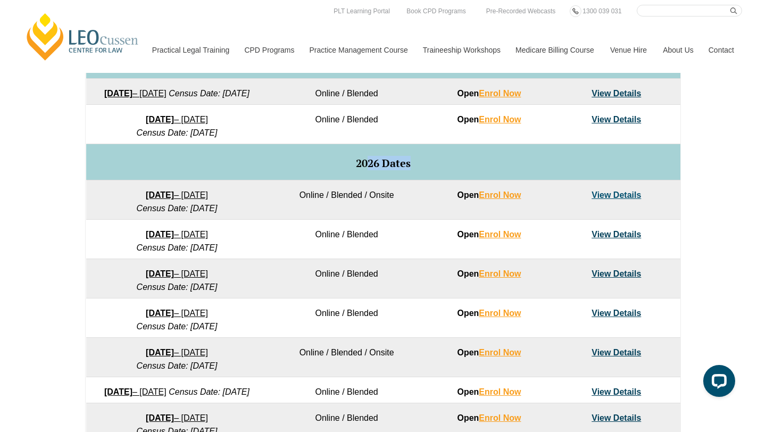
drag, startPoint x: 368, startPoint y: 178, endPoint x: 376, endPoint y: 186, distance: 10.9
click at [376, 180] on td "2026 Dates" at bounding box center [383, 162] width 594 height 36
click at [387, 170] on span "2026 Dates" at bounding box center [383, 163] width 55 height 14
drag, startPoint x: 428, startPoint y: 175, endPoint x: 348, endPoint y: 175, distance: 79.2
click at [348, 169] on h5 "2026 Dates" at bounding box center [382, 163] width 583 height 12
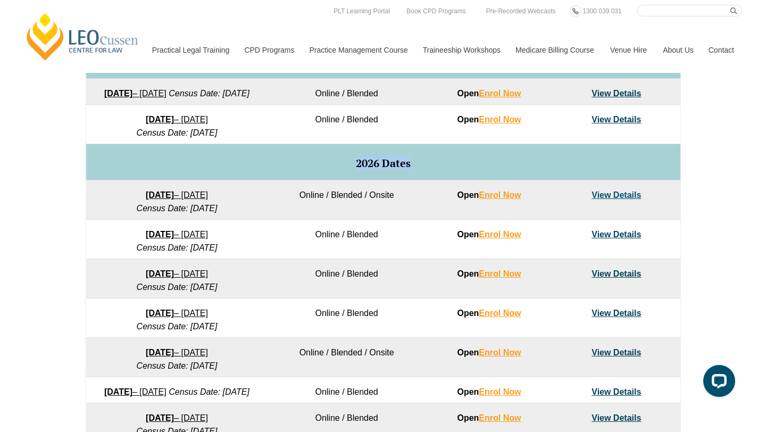
click at [374, 180] on td "2026 Dates" at bounding box center [383, 162] width 594 height 36
drag, startPoint x: 372, startPoint y: 181, endPoint x: 348, endPoint y: 180, distance: 23.4
click at [348, 169] on h5 "2026 Dates" at bounding box center [382, 163] width 583 height 12
click at [404, 170] on span "2026 Dates" at bounding box center [383, 163] width 55 height 14
drag, startPoint x: 410, startPoint y: 180, endPoint x: 342, endPoint y: 179, distance: 68.1
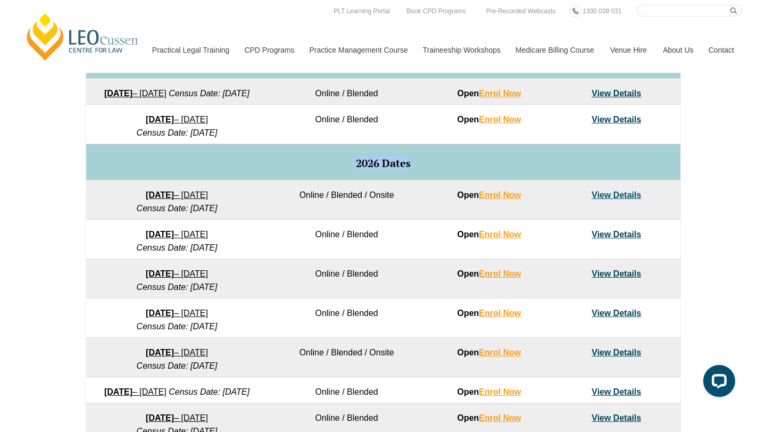
click at [342, 169] on h5 "2026 Dates" at bounding box center [382, 163] width 583 height 12
drag, startPoint x: 371, startPoint y: 180, endPoint x: 311, endPoint y: 182, distance: 60.1
click at [311, 169] on h5 "2026 Dates" at bounding box center [382, 163] width 583 height 12
drag, startPoint x: 414, startPoint y: 177, endPoint x: 305, endPoint y: 177, distance: 108.5
click at [305, 169] on h5 "2026 Dates" at bounding box center [382, 163] width 583 height 12
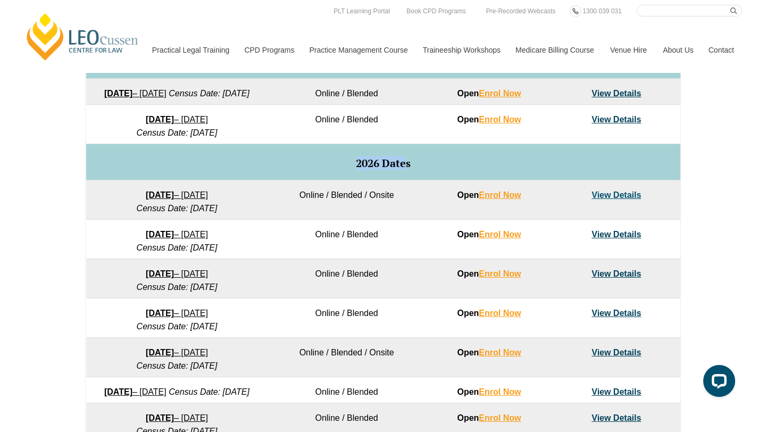
drag, startPoint x: 408, startPoint y: 176, endPoint x: 353, endPoint y: 168, distance: 55.9
click at [353, 169] on td "2026 Dates" at bounding box center [383, 162] width 594 height 36
click at [411, 169] on h5 "2026 Dates" at bounding box center [382, 163] width 583 height 12
drag, startPoint x: 411, startPoint y: 174, endPoint x: 332, endPoint y: 172, distance: 79.3
click at [332, 169] on h5 "2026 Dates" at bounding box center [382, 163] width 583 height 12
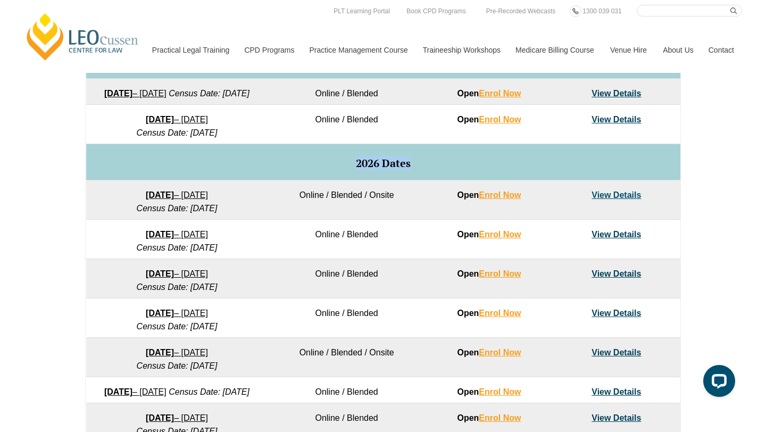
click at [432, 169] on h5 "2026 Dates" at bounding box center [382, 163] width 583 height 12
drag, startPoint x: 378, startPoint y: 177, endPoint x: 412, endPoint y: 185, distance: 34.4
click at [412, 180] on td "2026 Dates" at bounding box center [383, 162] width 594 height 36
click at [419, 180] on td "2026 Dates" at bounding box center [383, 162] width 594 height 36
drag, startPoint x: 422, startPoint y: 178, endPoint x: 216, endPoint y: 178, distance: 206.3
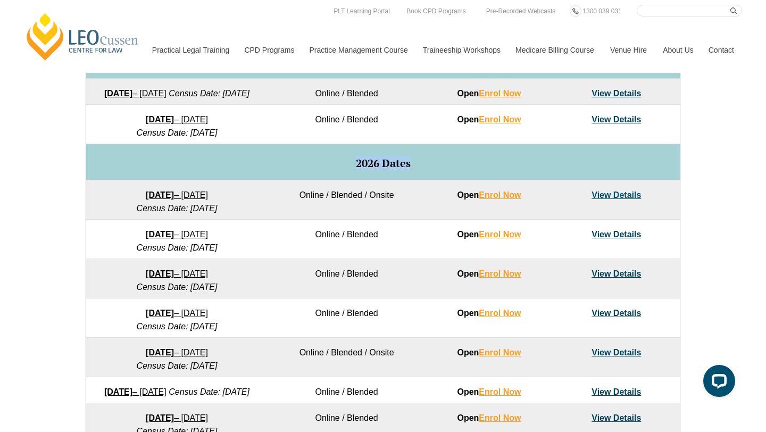
click at [216, 169] on h5 "2026 Dates" at bounding box center [382, 163] width 583 height 12
drag, startPoint x: 336, startPoint y: 249, endPoint x: 302, endPoint y: 249, distance: 33.5
click at [302, 249] on td "Online / Blended" at bounding box center [345, 239] width 157 height 39
click at [342, 249] on td "Online / Blended" at bounding box center [345, 239] width 157 height 39
drag, startPoint x: 347, startPoint y: 249, endPoint x: 380, endPoint y: 249, distance: 32.4
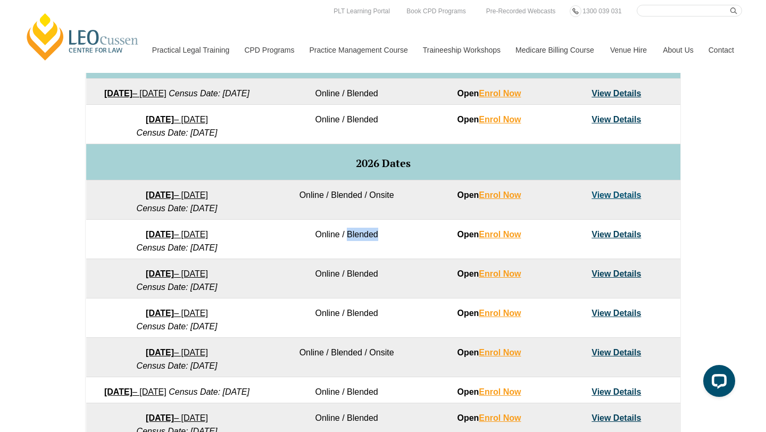
click at [380, 249] on td "Online / Blended" at bounding box center [345, 239] width 157 height 39
click at [376, 249] on td "Online / Blended" at bounding box center [345, 239] width 157 height 39
drag, startPoint x: 374, startPoint y: 249, endPoint x: 353, endPoint y: 249, distance: 21.3
click at [353, 249] on td "Online / Blended" at bounding box center [345, 239] width 157 height 39
drag, startPoint x: 374, startPoint y: 208, endPoint x: 389, endPoint y: 209, distance: 14.9
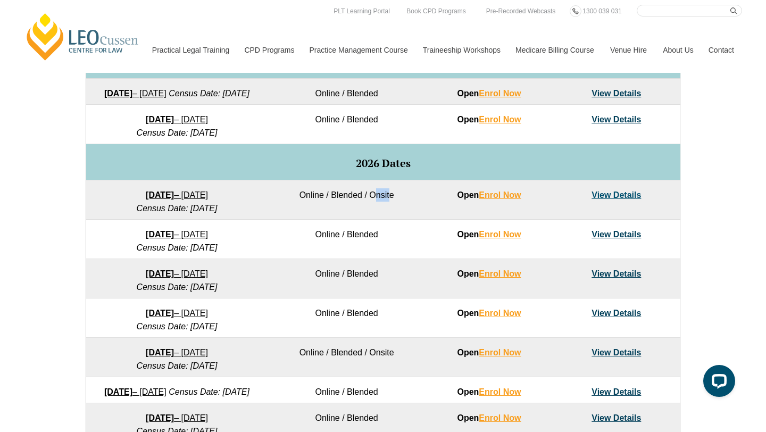
click at [389, 209] on td "Online / Blended / Onsite" at bounding box center [345, 199] width 157 height 39
click at [357, 210] on td "Online / Blended / Onsite" at bounding box center [345, 199] width 157 height 39
drag, startPoint x: 363, startPoint y: 178, endPoint x: 403, endPoint y: 182, distance: 40.6
click at [389, 170] on span "2026 Dates" at bounding box center [383, 163] width 55 height 14
click at [422, 169] on h5 "2026 Dates" at bounding box center [382, 163] width 583 height 12
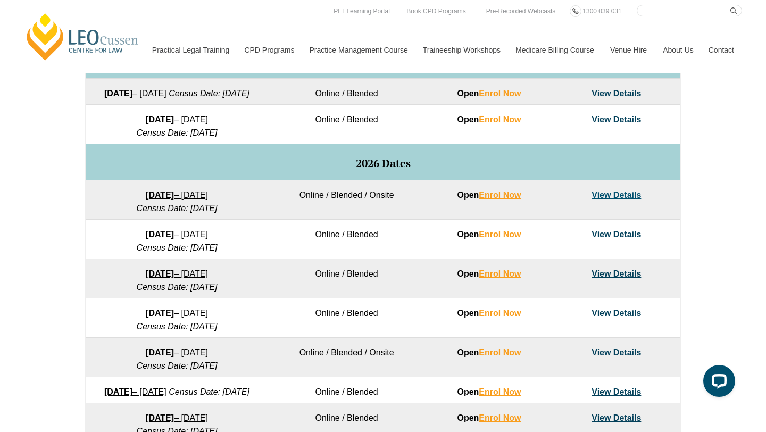
click at [413, 169] on h5 "2026 Dates" at bounding box center [382, 163] width 583 height 12
drag, startPoint x: 403, startPoint y: 180, endPoint x: 391, endPoint y: 185, distance: 13.3
click at [391, 180] on td "2026 Dates" at bounding box center [383, 162] width 594 height 36
drag, startPoint x: 376, startPoint y: 184, endPoint x: 371, endPoint y: 182, distance: 5.7
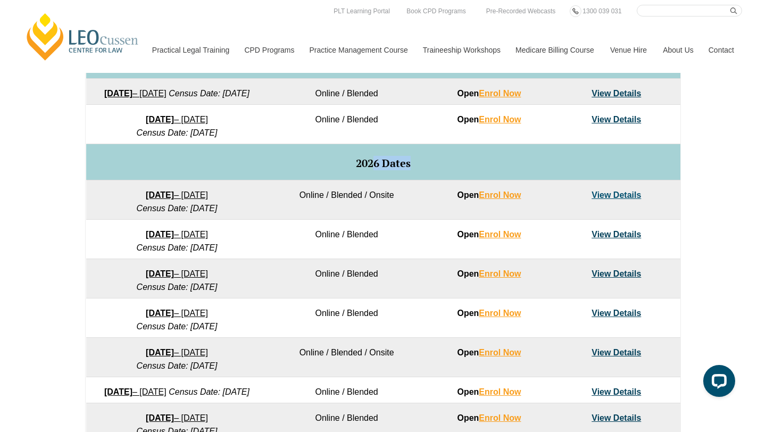
click at [371, 180] on td "2026 Dates" at bounding box center [383, 162] width 594 height 36
click at [350, 180] on td "2026 Dates" at bounding box center [383, 162] width 594 height 36
drag, startPoint x: 361, startPoint y: 180, endPoint x: 374, endPoint y: 179, distance: 12.8
click at [374, 170] on span "2026 Dates" at bounding box center [383, 163] width 55 height 14
click at [346, 169] on h5 "2026 Dates" at bounding box center [382, 163] width 583 height 12
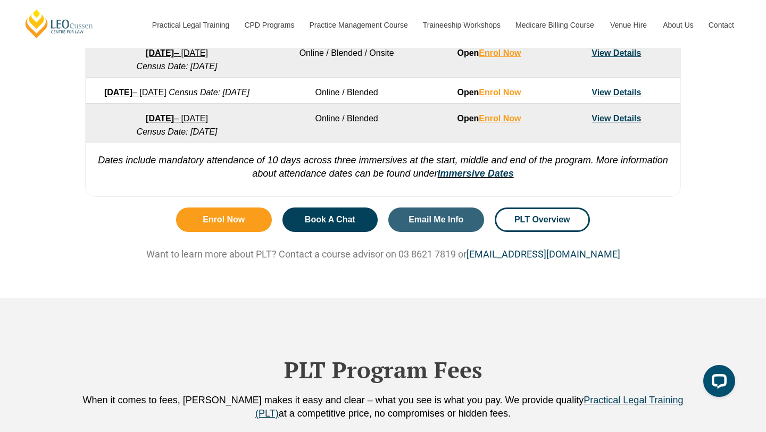
scroll to position [884, 0]
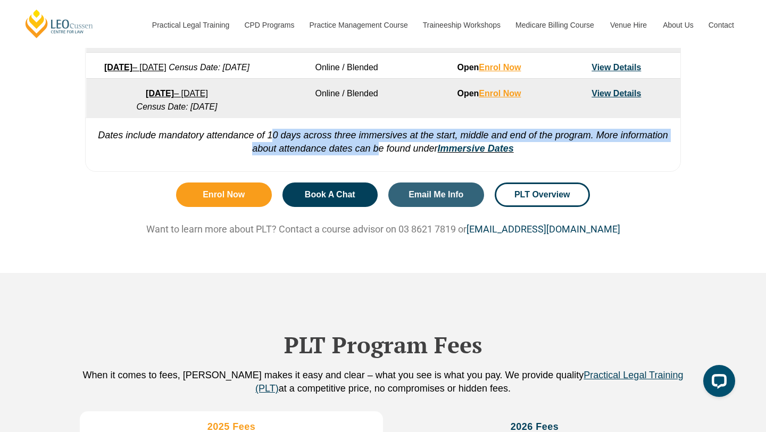
drag, startPoint x: 270, startPoint y: 157, endPoint x: 375, endPoint y: 174, distance: 106.1
click at [375, 154] on em "Dates include mandatory attendance of 10 days across three immersives at the st…" at bounding box center [383, 142] width 570 height 24
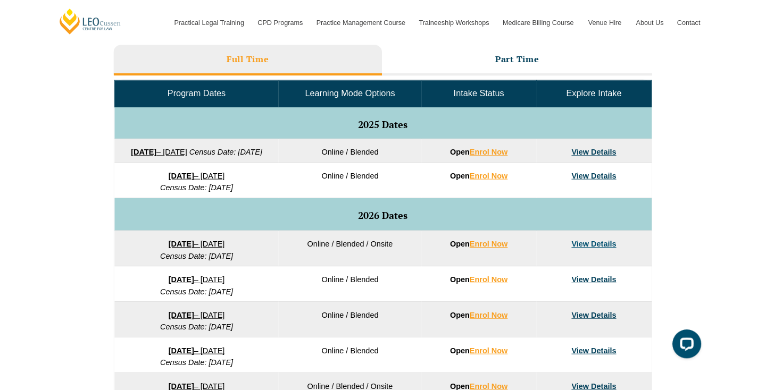
scroll to position [507, 0]
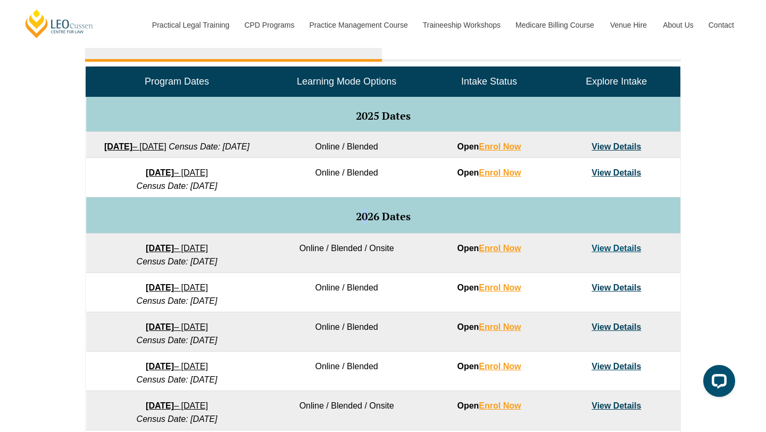
drag, startPoint x: 362, startPoint y: 229, endPoint x: 370, endPoint y: 229, distance: 7.4
click at [370, 223] on span "2026 Dates" at bounding box center [383, 216] width 55 height 14
drag, startPoint x: 375, startPoint y: 232, endPoint x: 361, endPoint y: 232, distance: 14.4
click at [361, 223] on span "2026 Dates" at bounding box center [383, 216] width 55 height 14
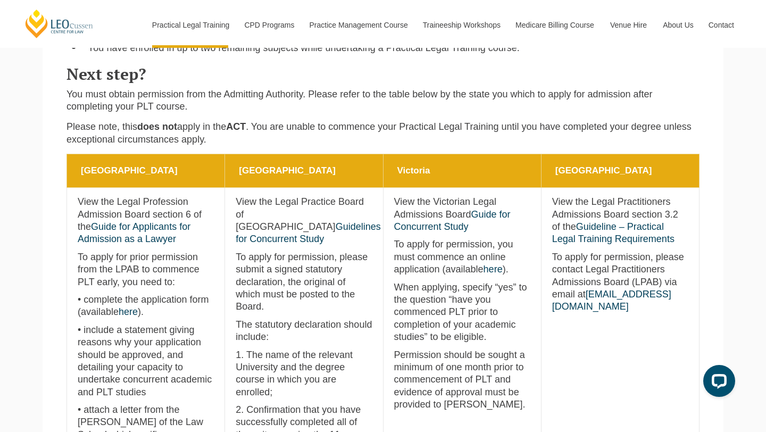
scroll to position [431, 0]
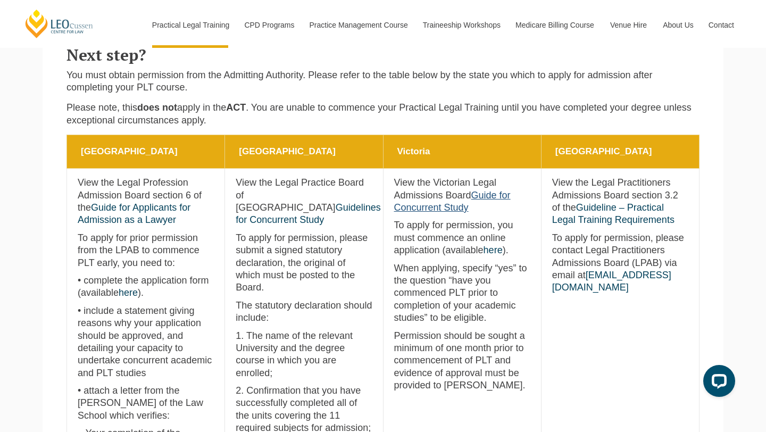
click at [472, 199] on link "Guide for Concurrent Study" at bounding box center [452, 201] width 116 height 23
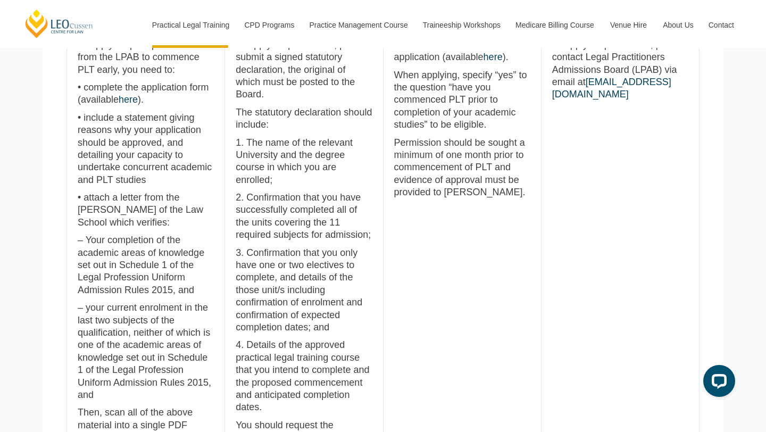
scroll to position [429, 0]
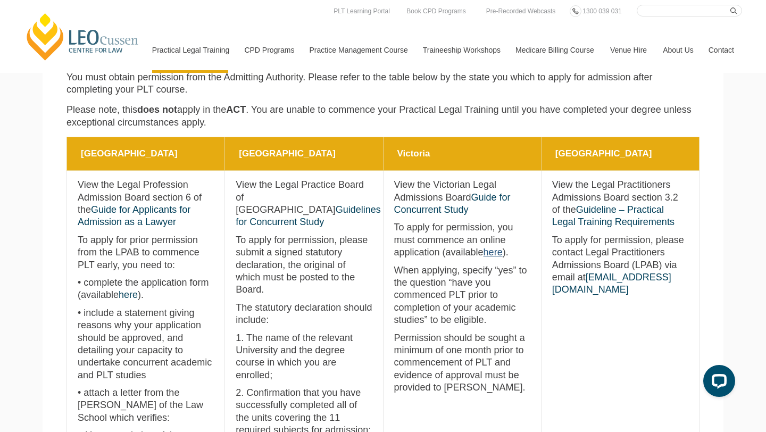
click at [483, 254] on link "here" at bounding box center [492, 252] width 19 height 11
